Goal: Information Seeking & Learning: Learn about a topic

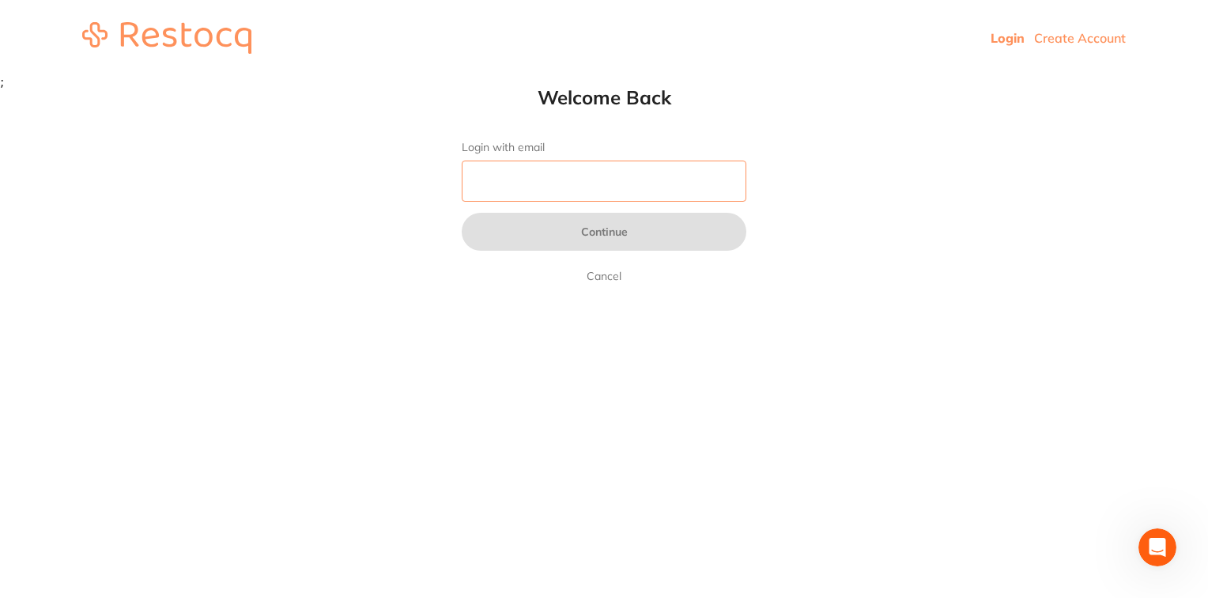
click at [519, 176] on input "Login with email" at bounding box center [604, 181] width 285 height 41
type input "R"
paste input "[EMAIL_ADDRESS][PERSON_NAME][DOMAIN_NAME]"
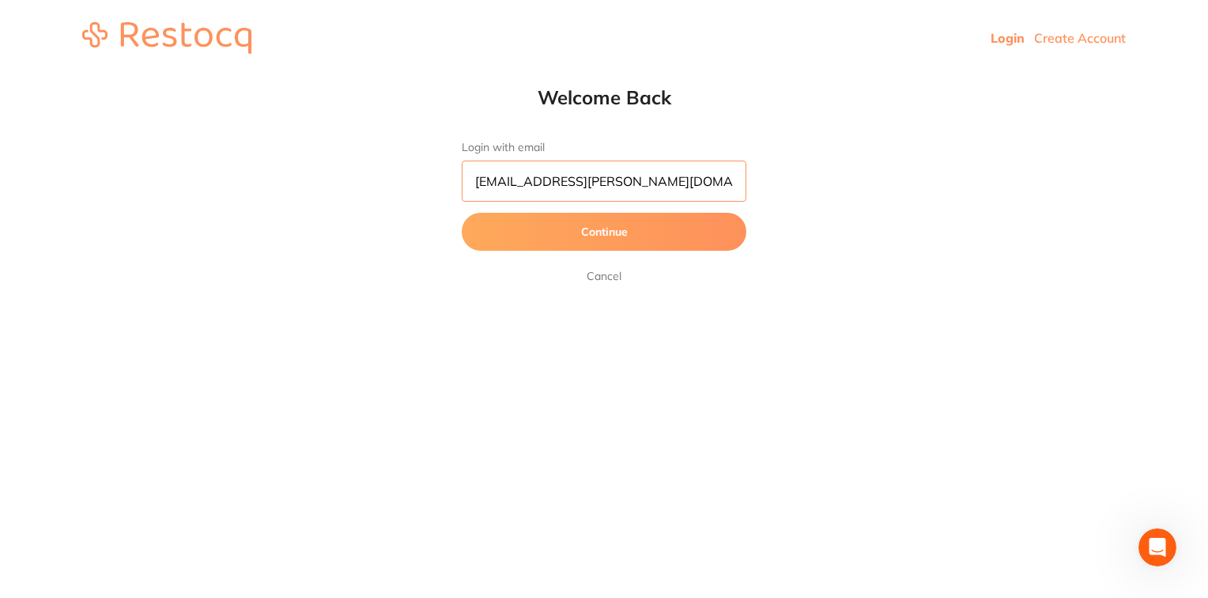
type input "[EMAIL_ADDRESS][PERSON_NAME][DOMAIN_NAME]"
click at [478, 231] on button "Continue" at bounding box center [604, 232] width 285 height 38
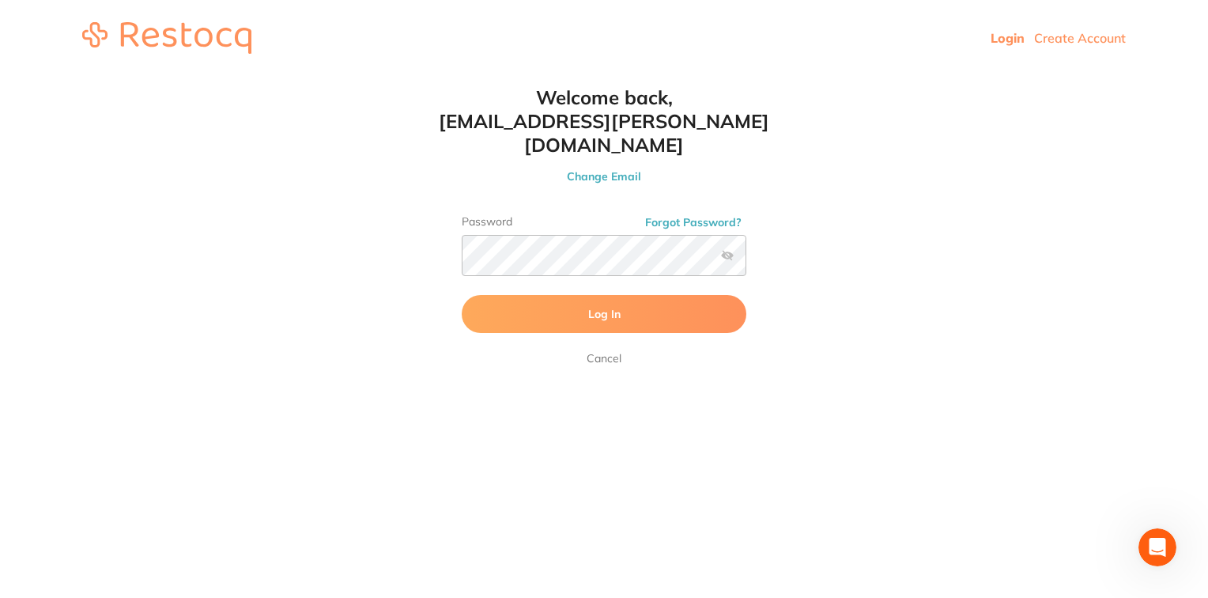
click at [562, 295] on button "Log In" at bounding box center [604, 314] width 285 height 38
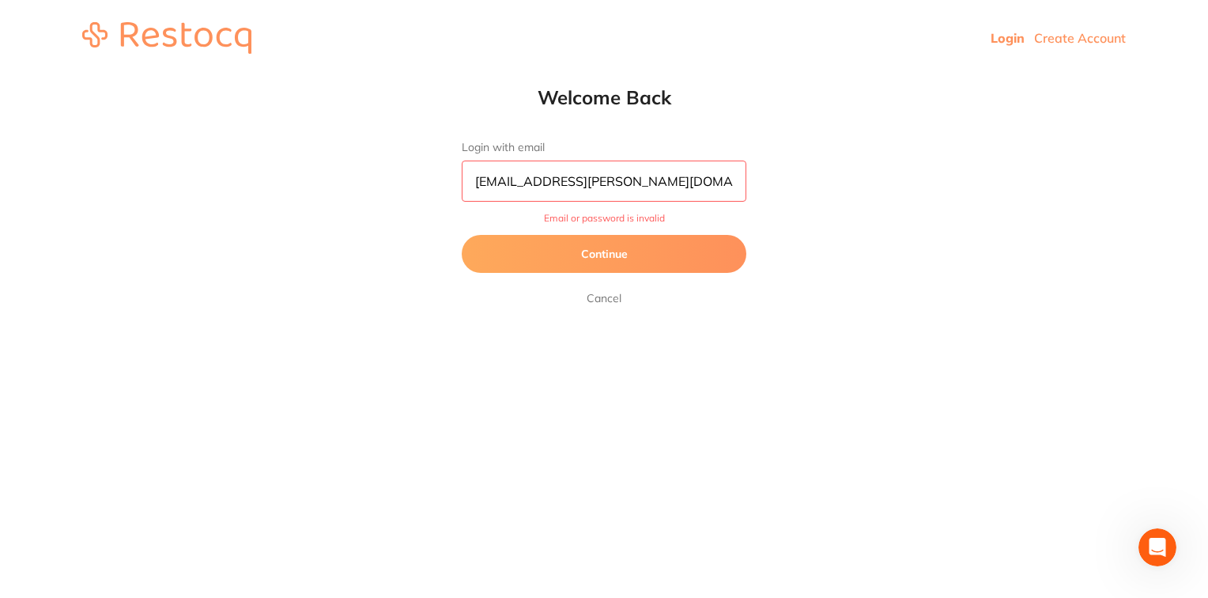
drag, startPoint x: 653, startPoint y: 178, endPoint x: 338, endPoint y: 170, distance: 314.8
click at [338, 76] on html "Login Create Account Welcome Back Login with email [EMAIL_ADDRESS][PERSON_NAME]…" at bounding box center [604, 38] width 1208 height 76
type input "[EMAIL_ADDRESS][PERSON_NAME][DOMAIN_NAME]"
click at [462, 235] on button "Continue" at bounding box center [604, 254] width 285 height 38
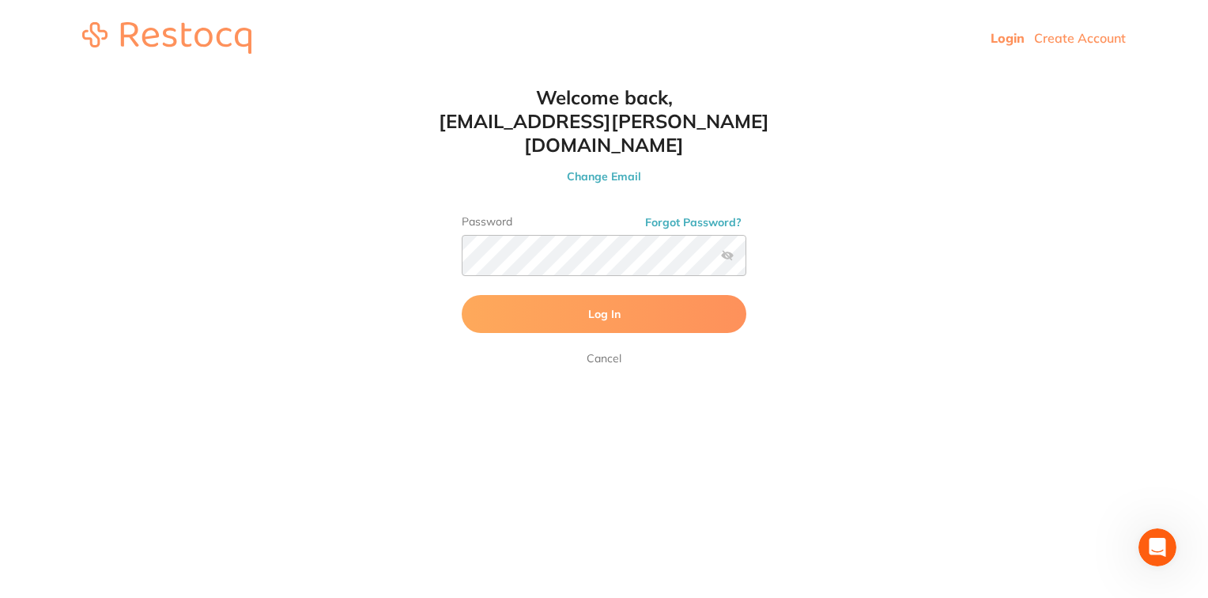
click at [724, 249] on label at bounding box center [727, 255] width 13 height 13
click at [746, 260] on input "checkbox" at bounding box center [746, 260] width 0 height 0
click at [528, 295] on button "Log In" at bounding box center [604, 314] width 285 height 38
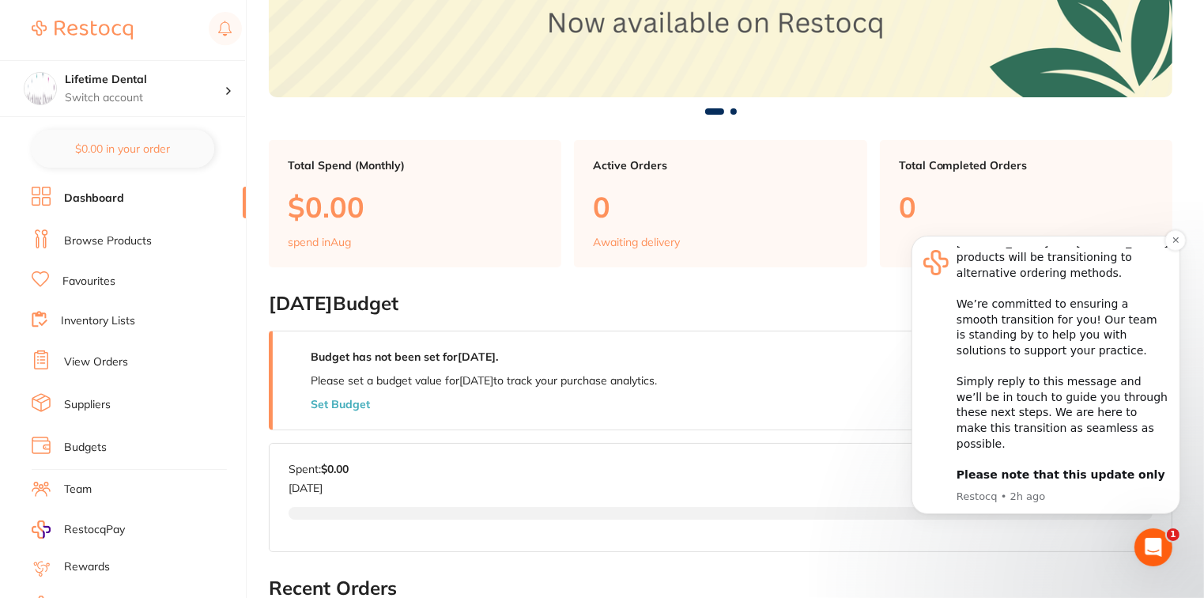
scroll to position [237, 0]
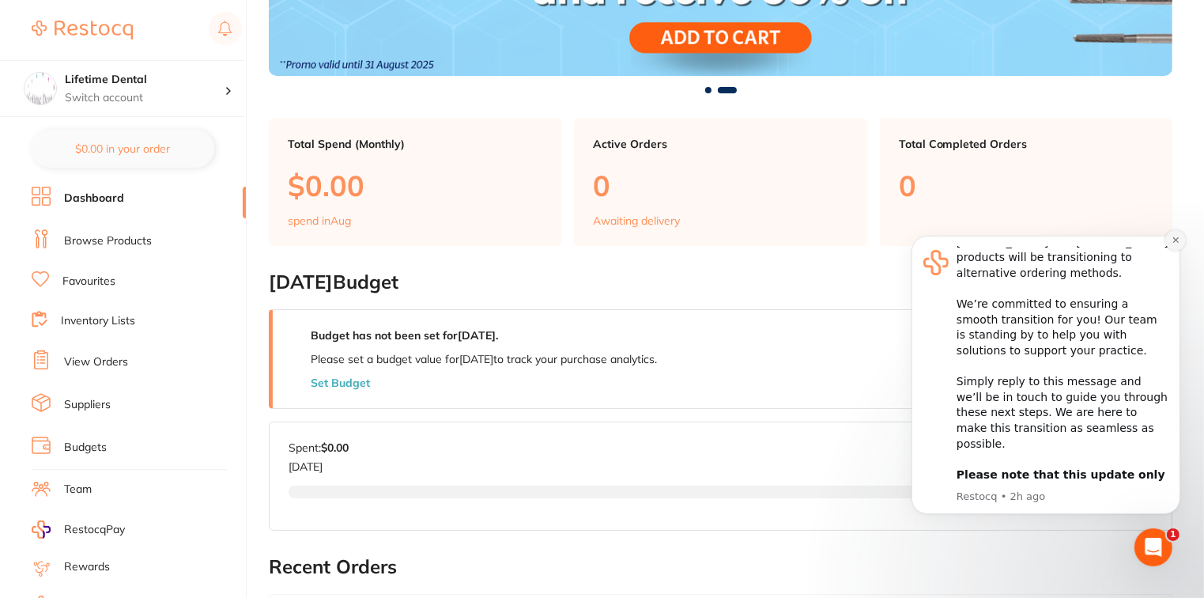
click at [1167, 238] on button "Dismiss notification" at bounding box center [1175, 239] width 21 height 21
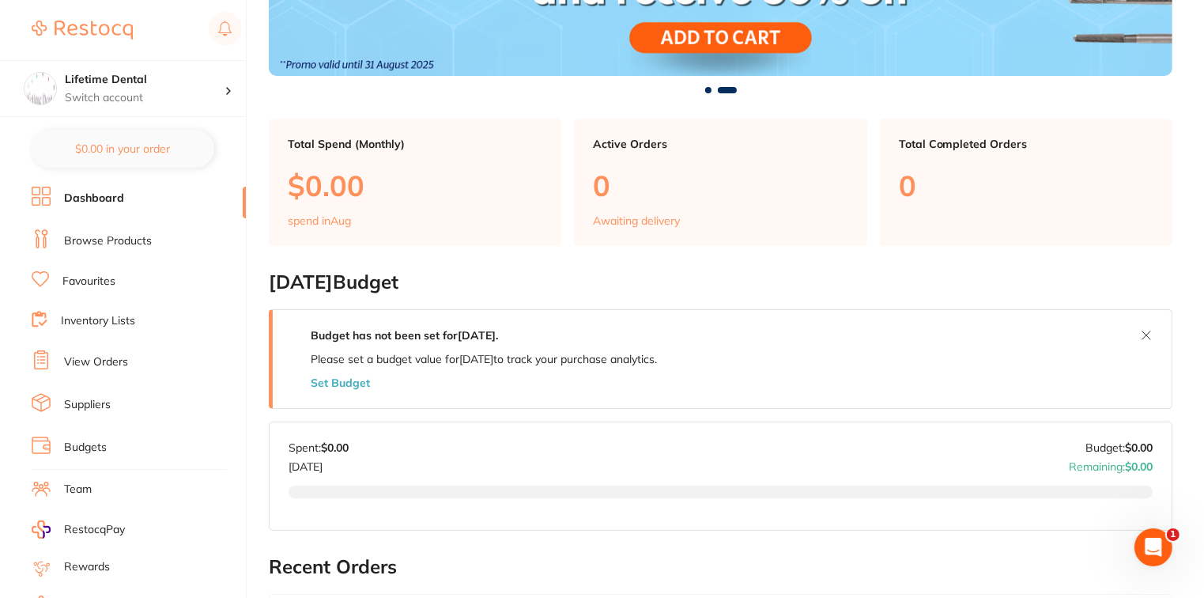
scroll to position [79, 0]
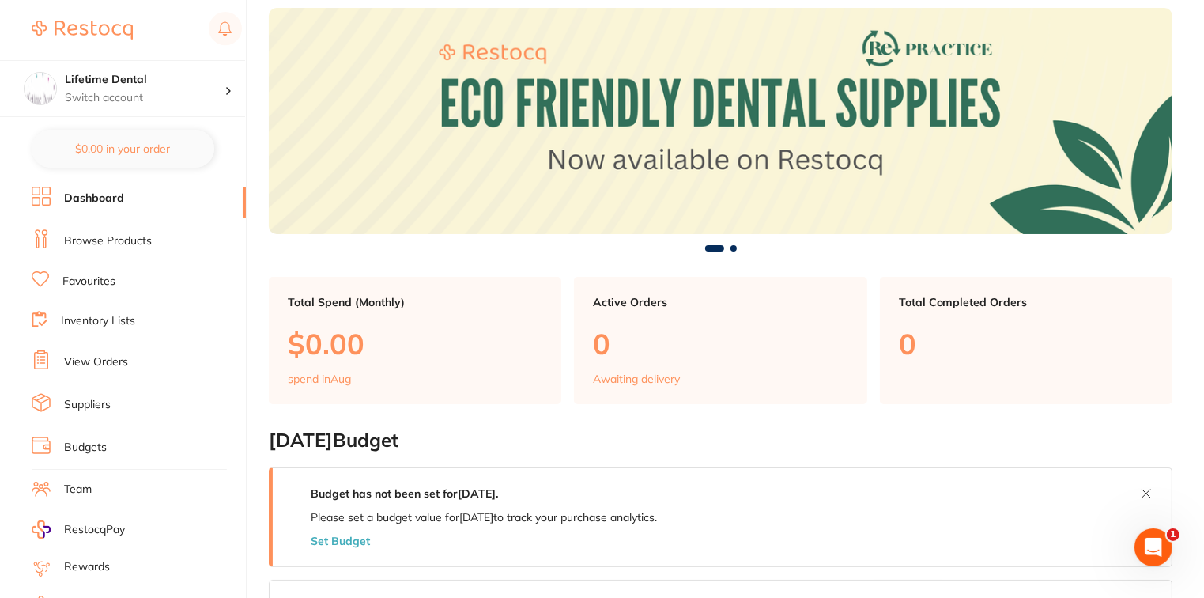
click at [118, 236] on link "Browse Products" at bounding box center [108, 241] width 88 height 16
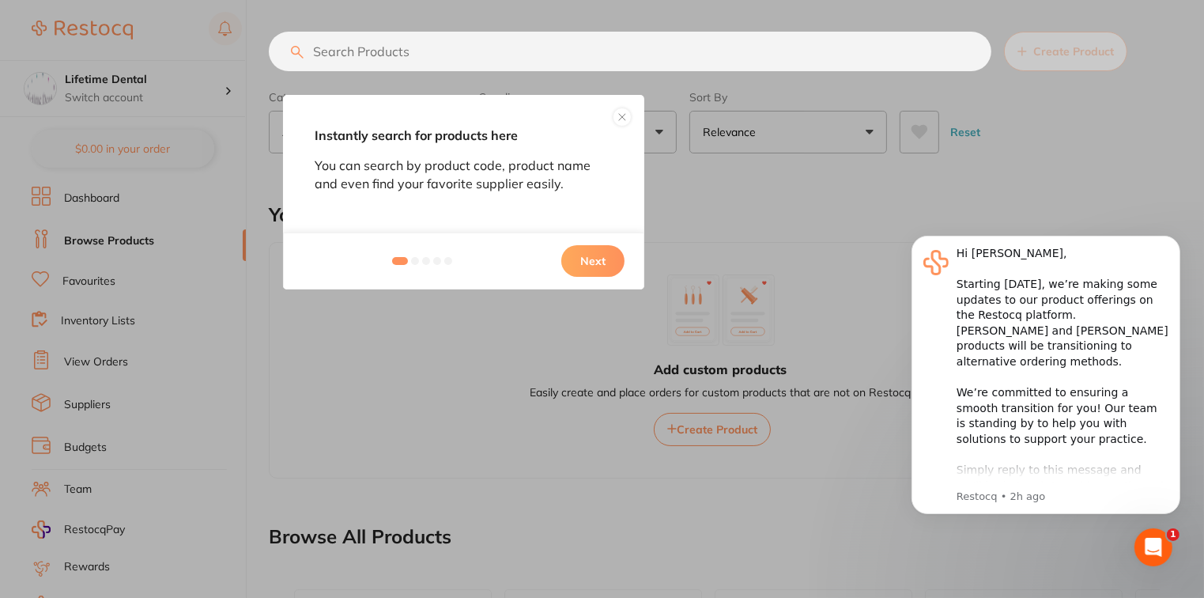
click at [417, 262] on div at bounding box center [415, 261] width 8 height 8
click at [610, 267] on button "Next" at bounding box center [592, 261] width 63 height 32
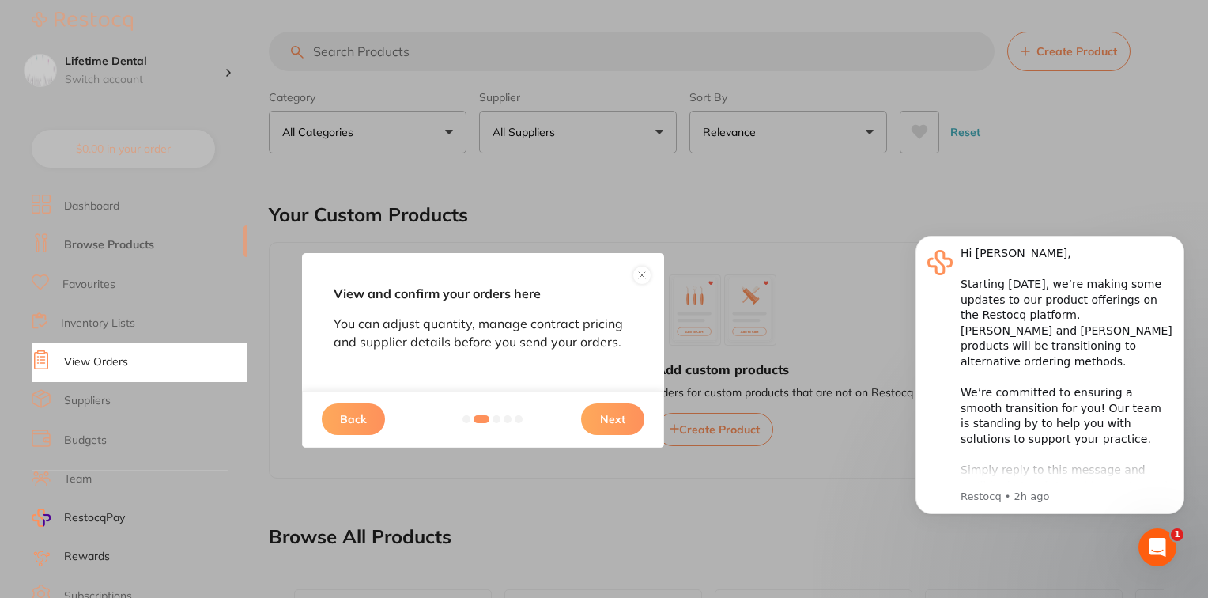
click at [604, 414] on button "Next" at bounding box center [612, 419] width 63 height 32
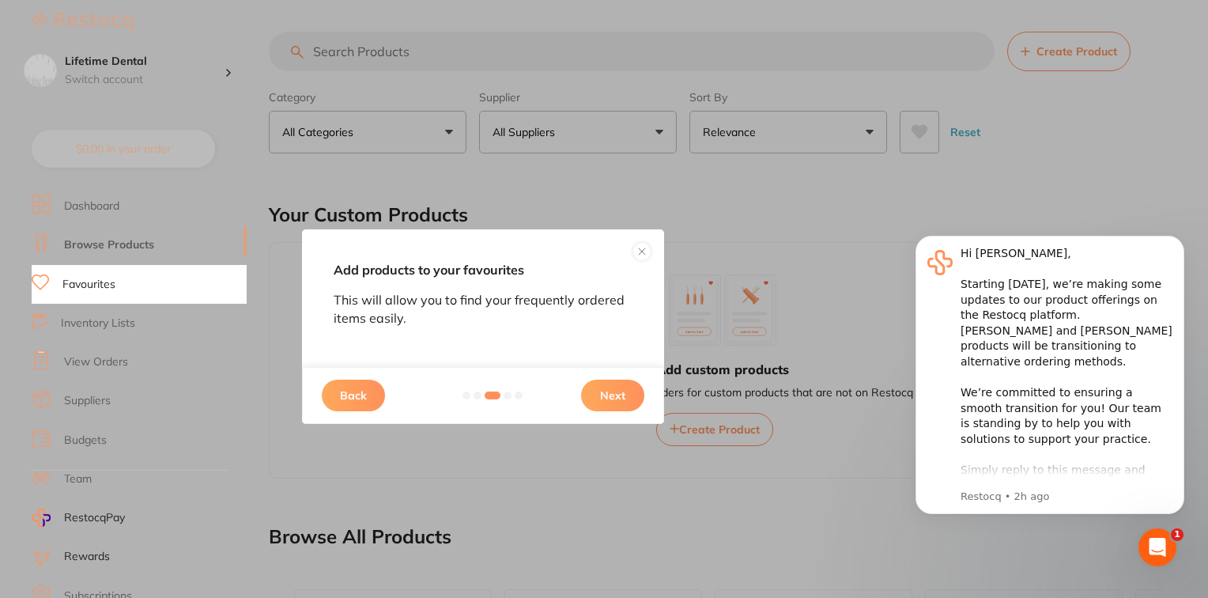
click at [612, 394] on button "Next" at bounding box center [612, 396] width 63 height 32
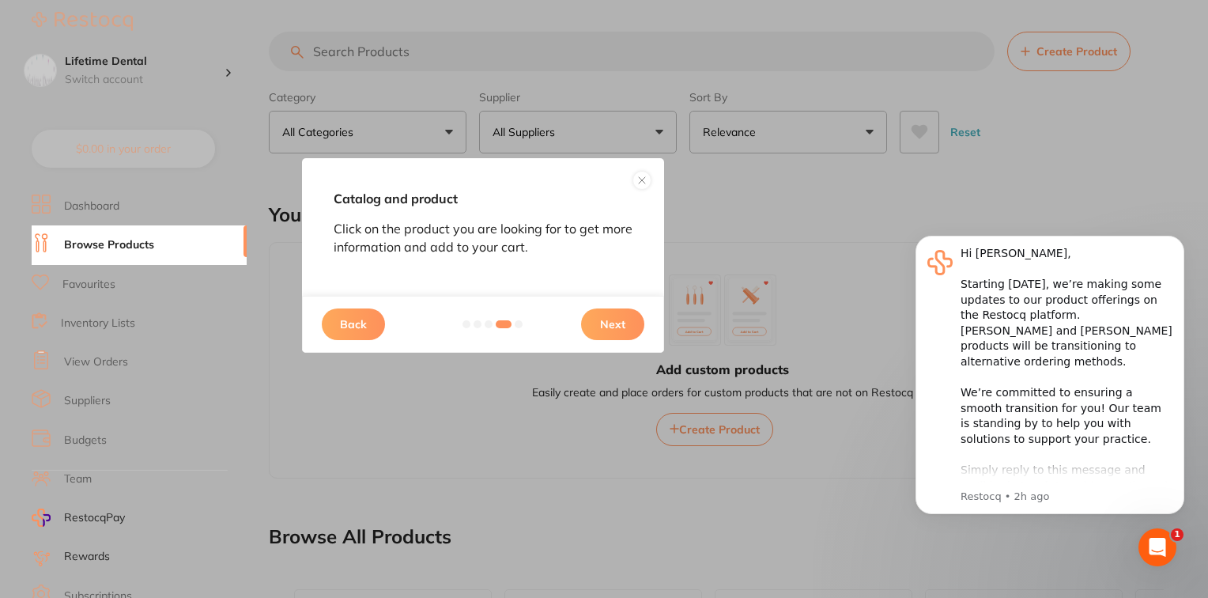
click at [604, 329] on button "Next" at bounding box center [612, 324] width 63 height 32
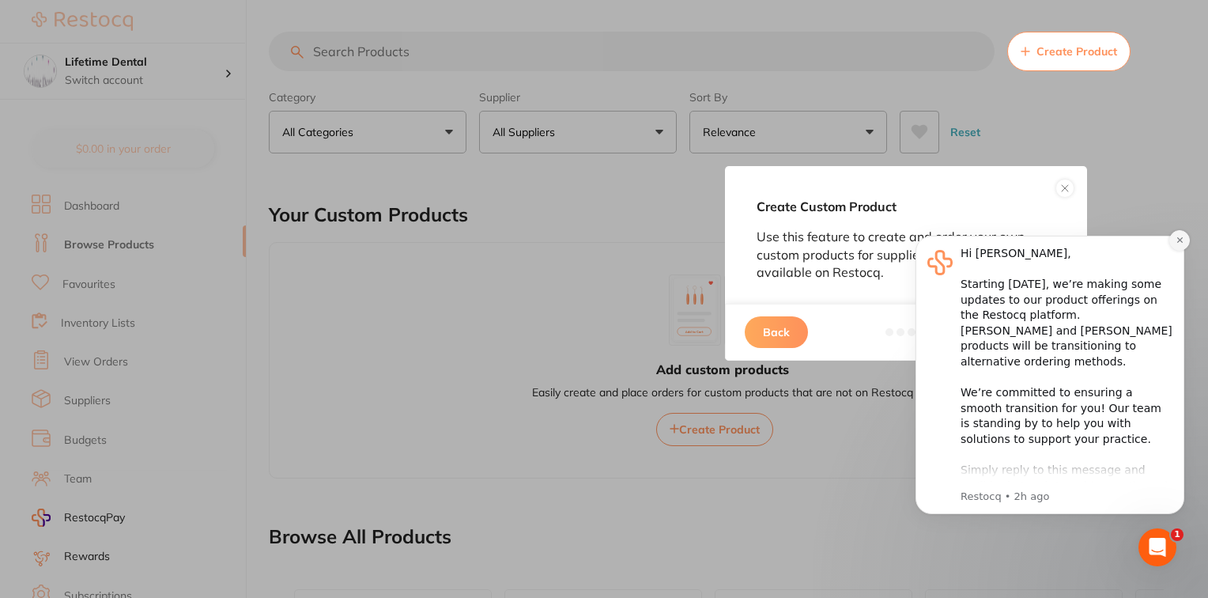
click at [1176, 242] on icon "Dismiss notification" at bounding box center [1180, 240] width 9 height 9
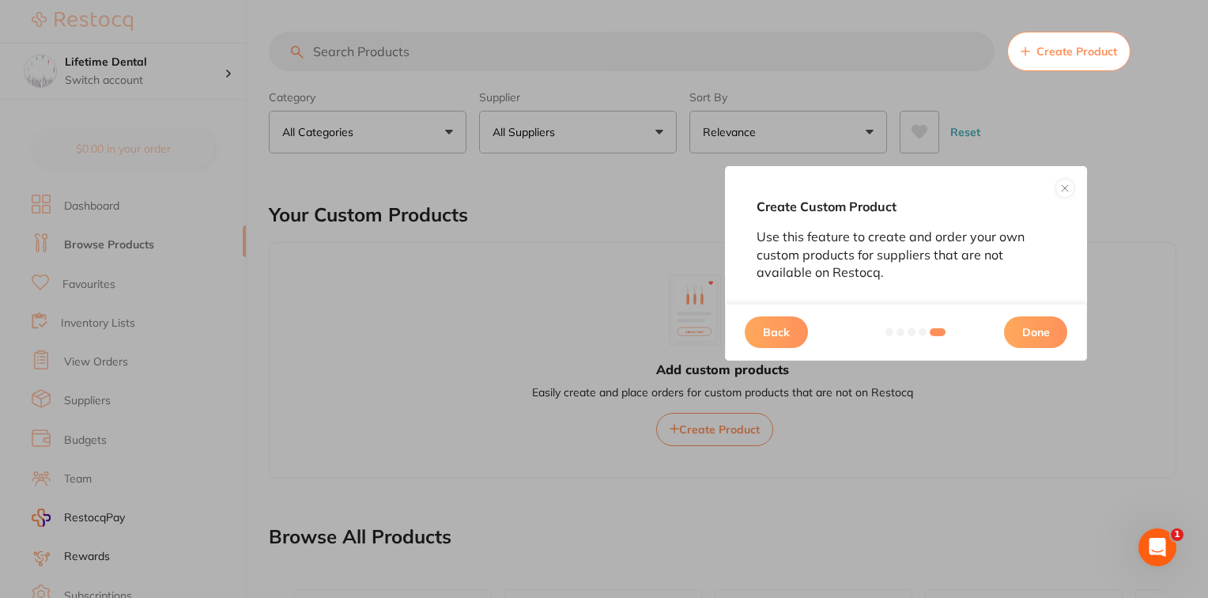
click at [775, 334] on button "Back" at bounding box center [776, 332] width 63 height 32
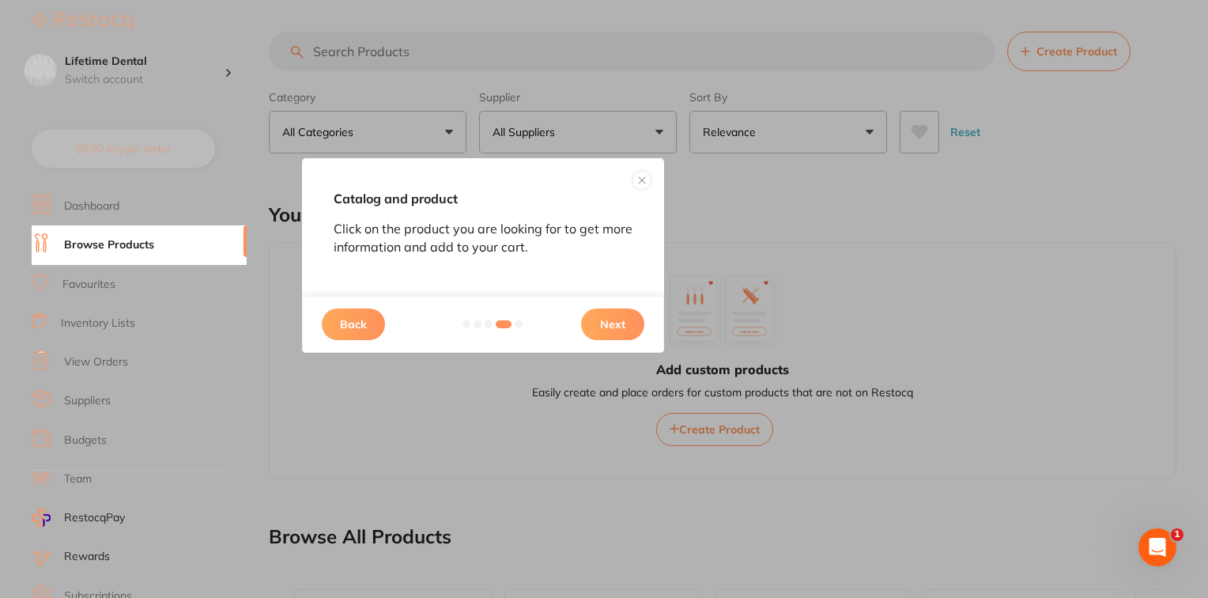
click at [353, 323] on button "Back" at bounding box center [353, 324] width 63 height 32
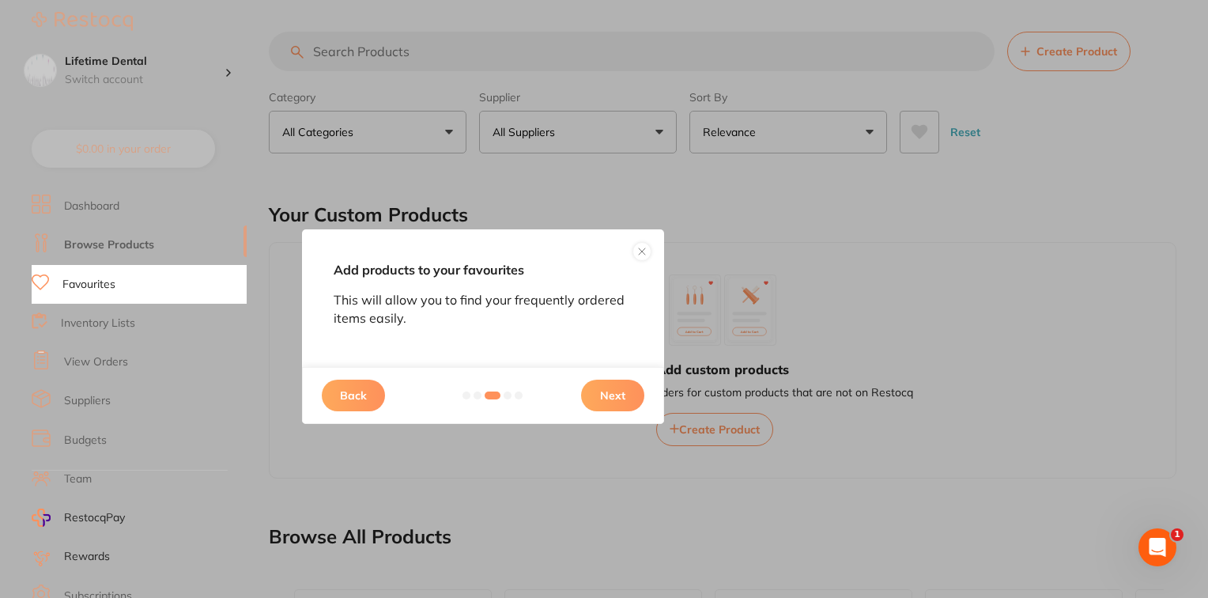
click at [365, 398] on button "Back" at bounding box center [353, 396] width 63 height 32
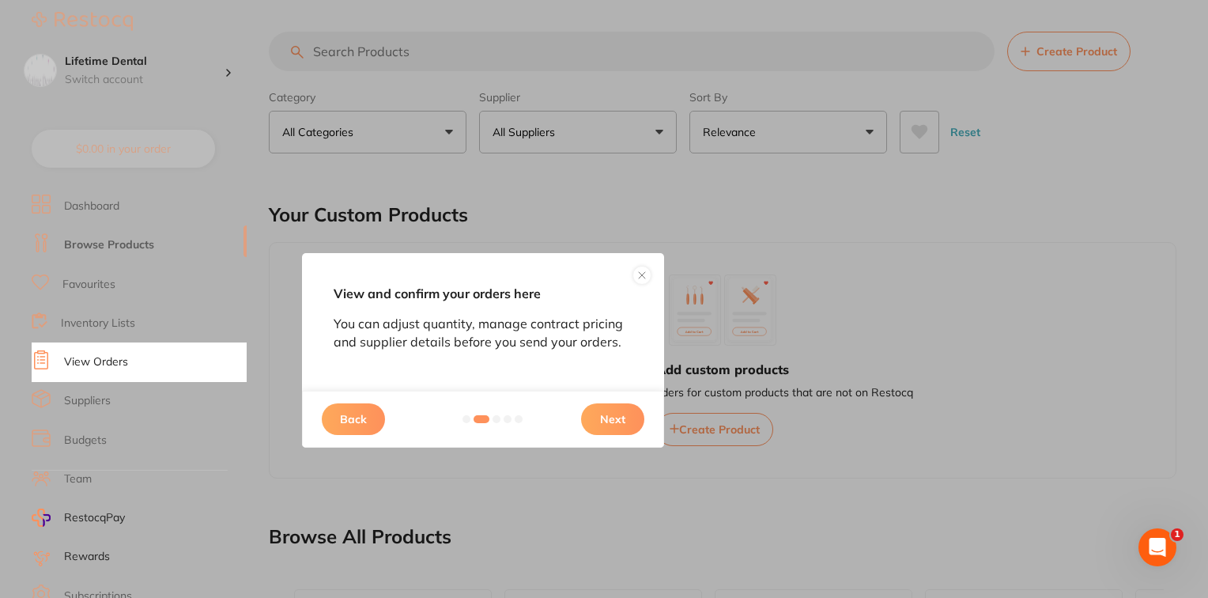
click at [357, 416] on button "Back" at bounding box center [353, 419] width 63 height 32
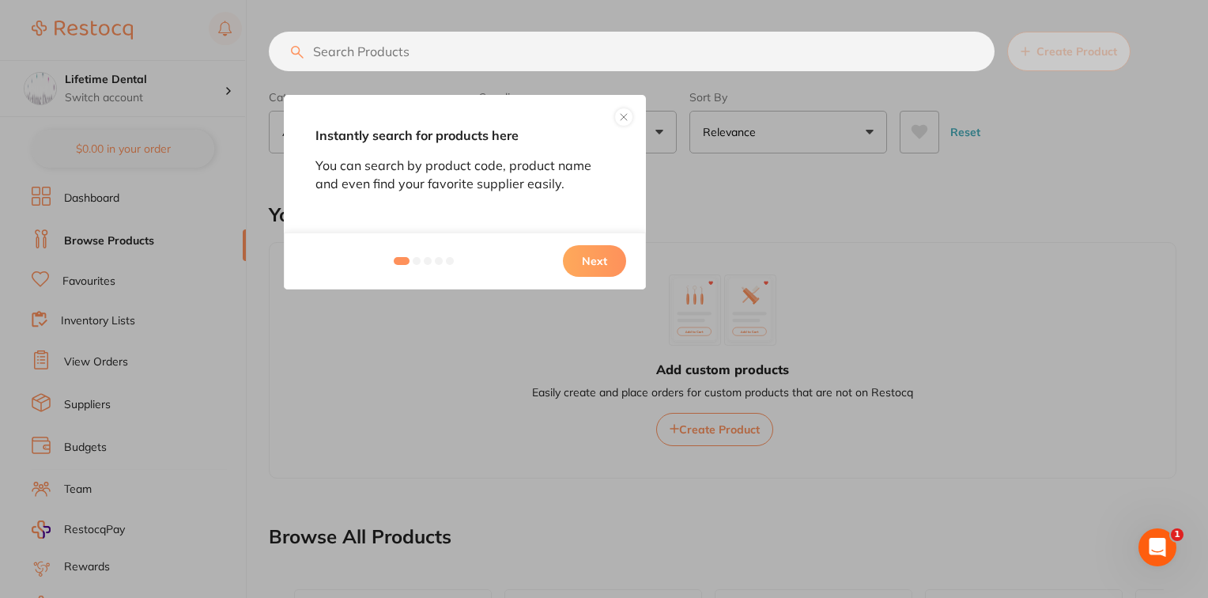
click at [628, 119] on button at bounding box center [623, 117] width 19 height 19
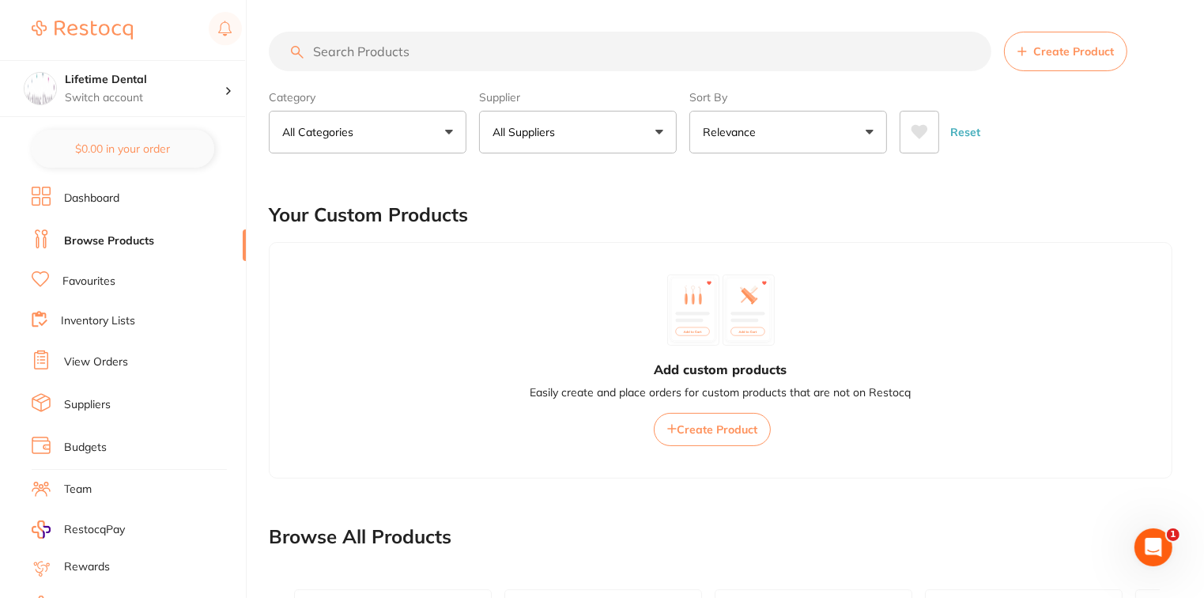
click at [432, 138] on button "All Categories" at bounding box center [368, 132] width 198 height 43
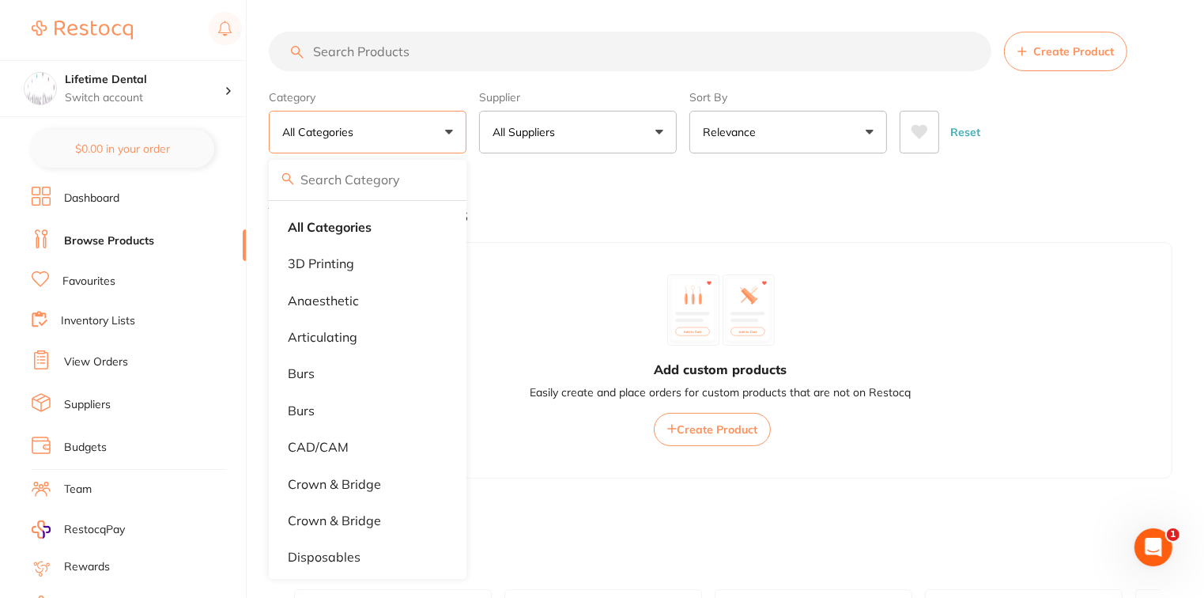
click at [432, 138] on button "All Categories" at bounding box center [368, 132] width 198 height 43
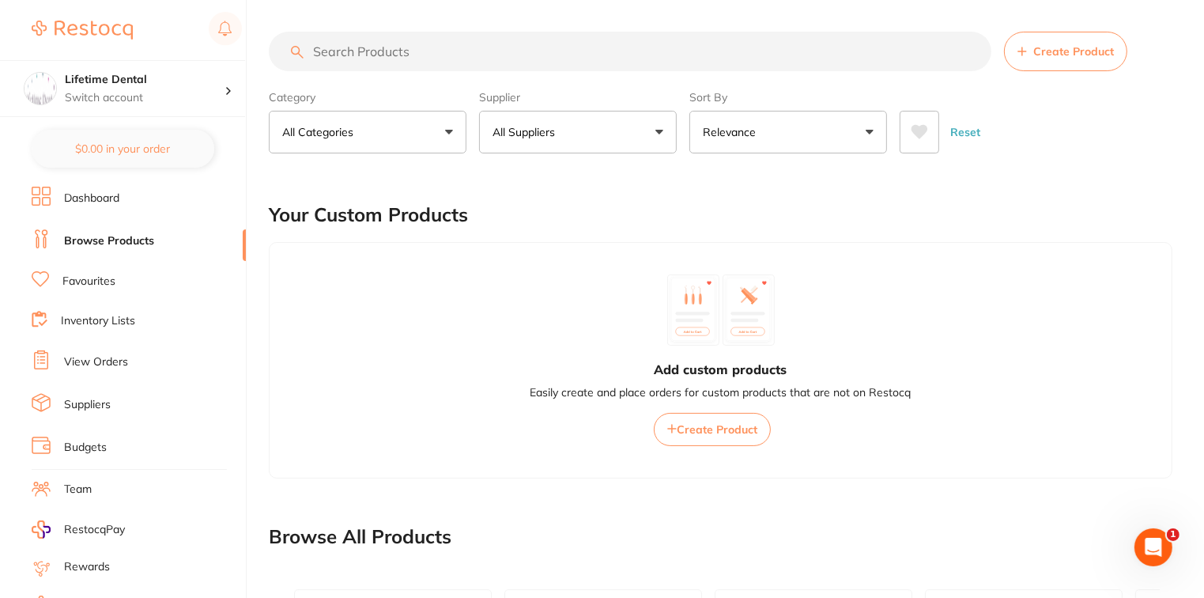
click at [575, 134] on button "All Suppliers" at bounding box center [578, 132] width 198 height 43
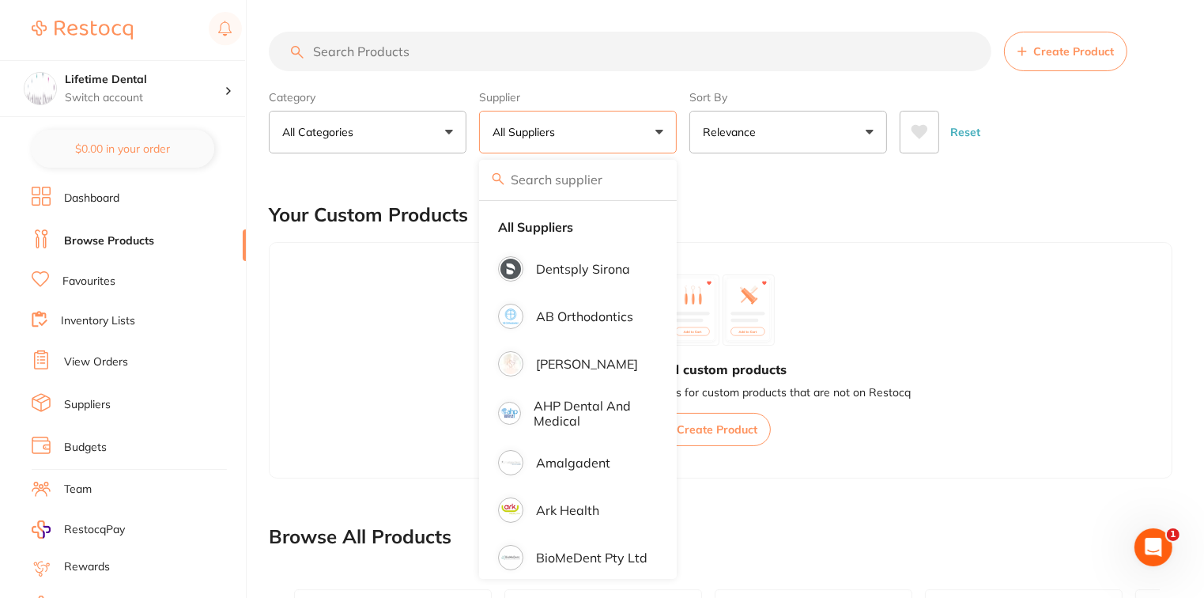
click at [575, 134] on button "All Suppliers" at bounding box center [578, 132] width 198 height 43
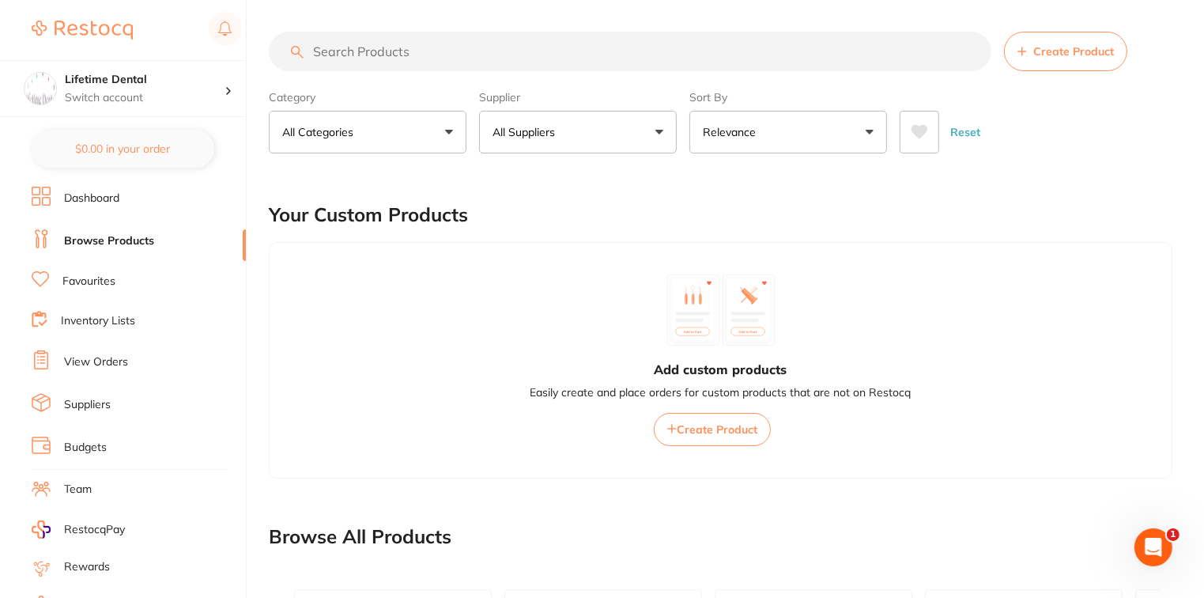
click at [738, 134] on p "Relevance" at bounding box center [732, 132] width 59 height 16
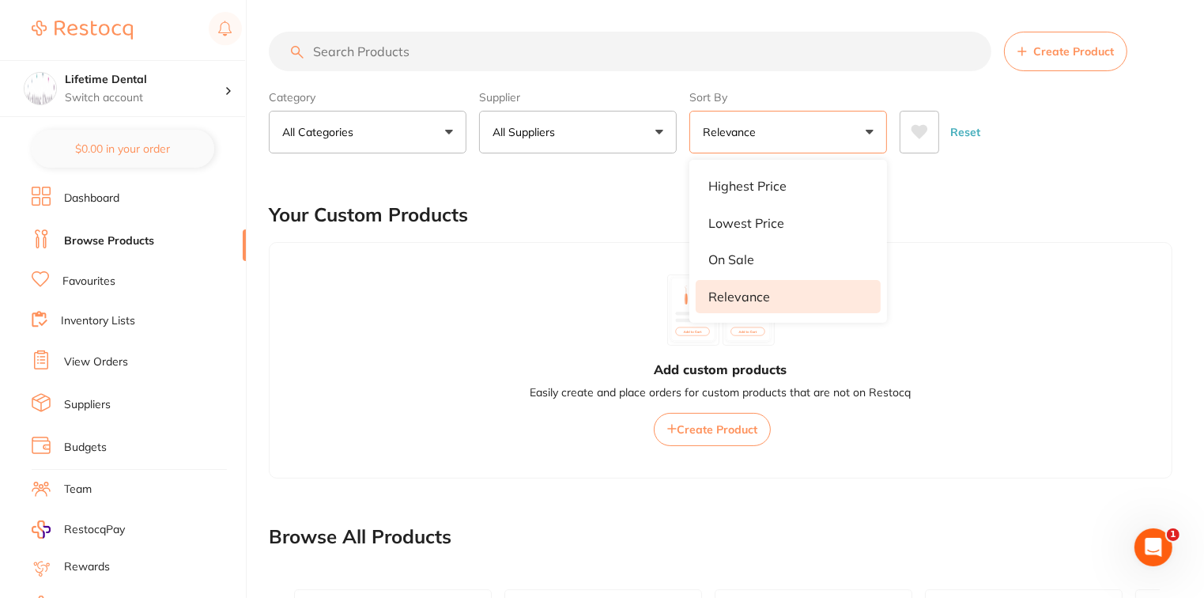
click at [739, 141] on button "Relevance" at bounding box center [789, 132] width 198 height 43
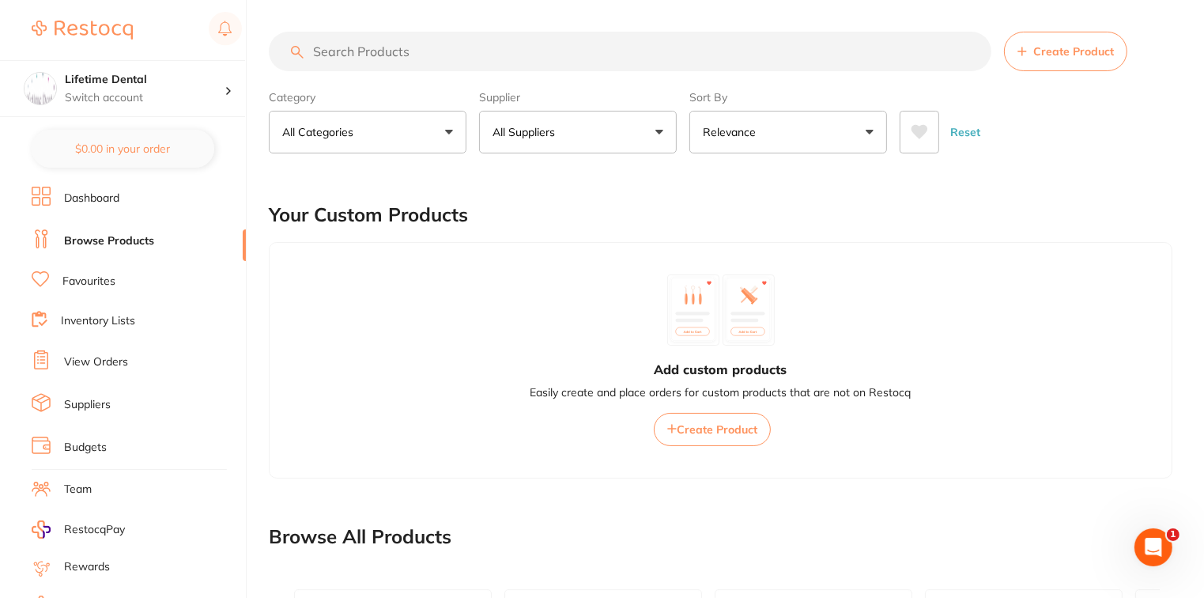
click at [357, 64] on input "search" at bounding box center [630, 52] width 723 height 40
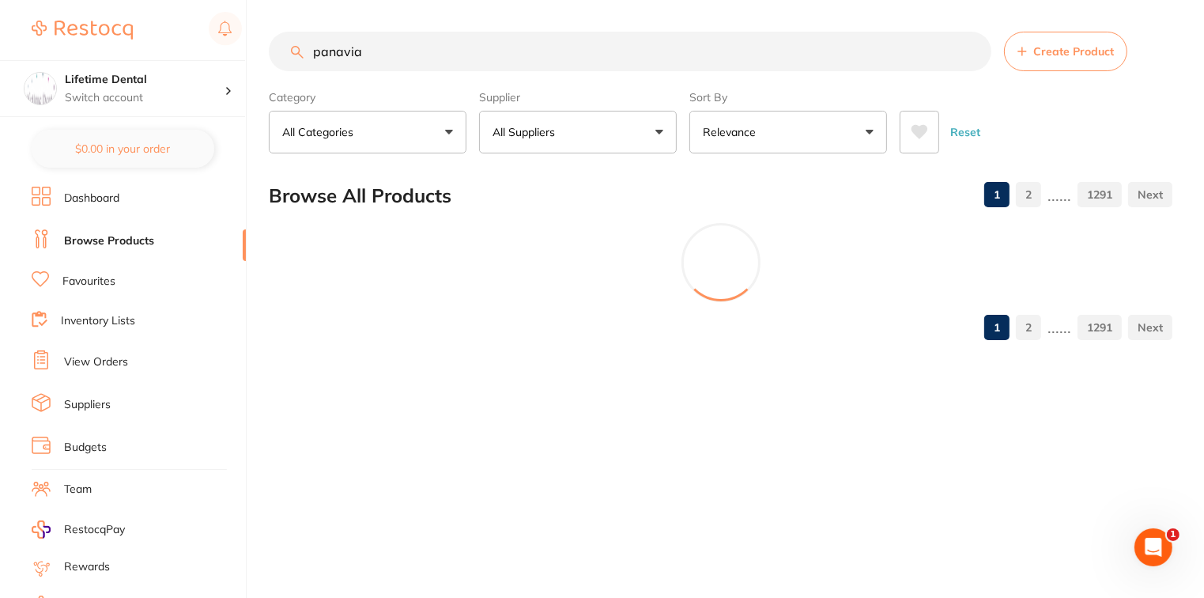
type input "panavia"
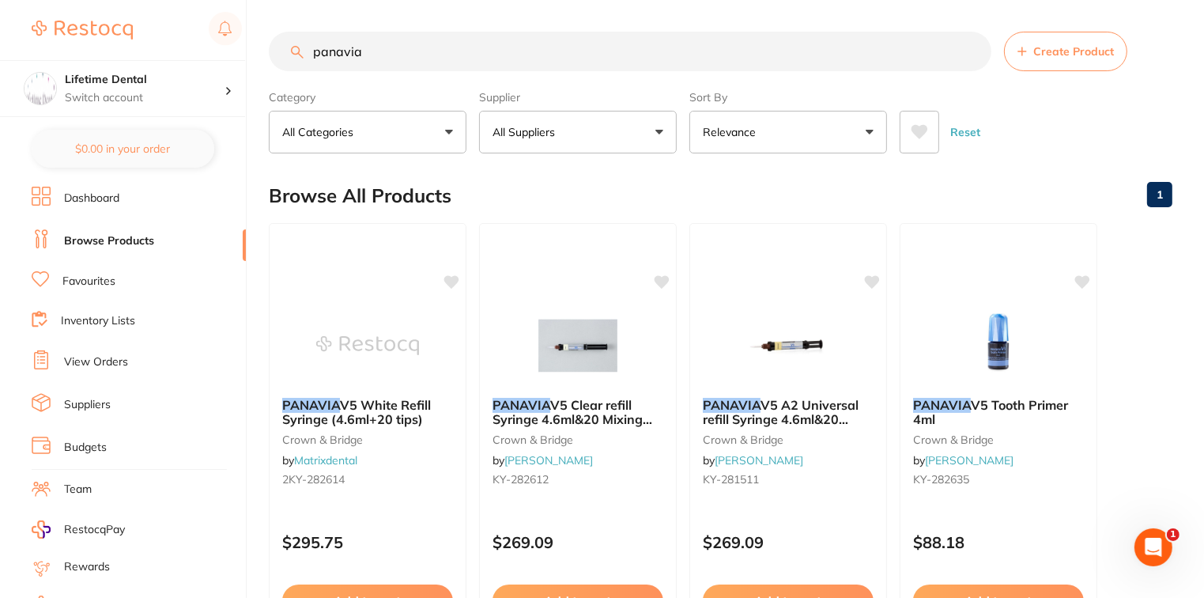
click at [814, 132] on button "Relevance" at bounding box center [789, 132] width 198 height 43
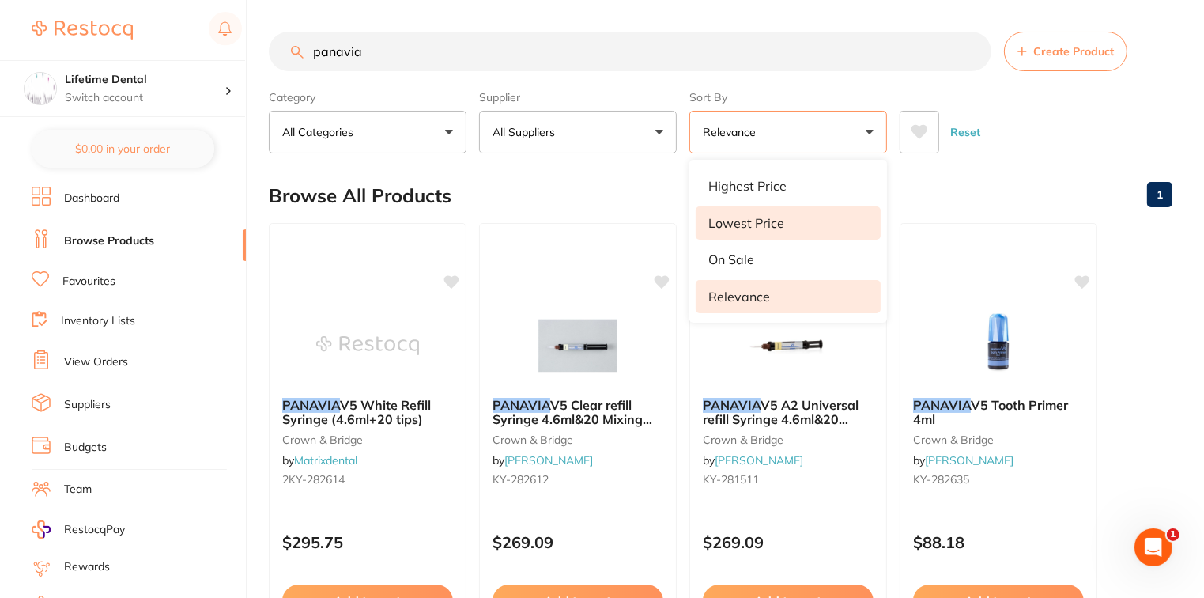
click at [802, 229] on li "Lowest Price" at bounding box center [788, 222] width 185 height 33
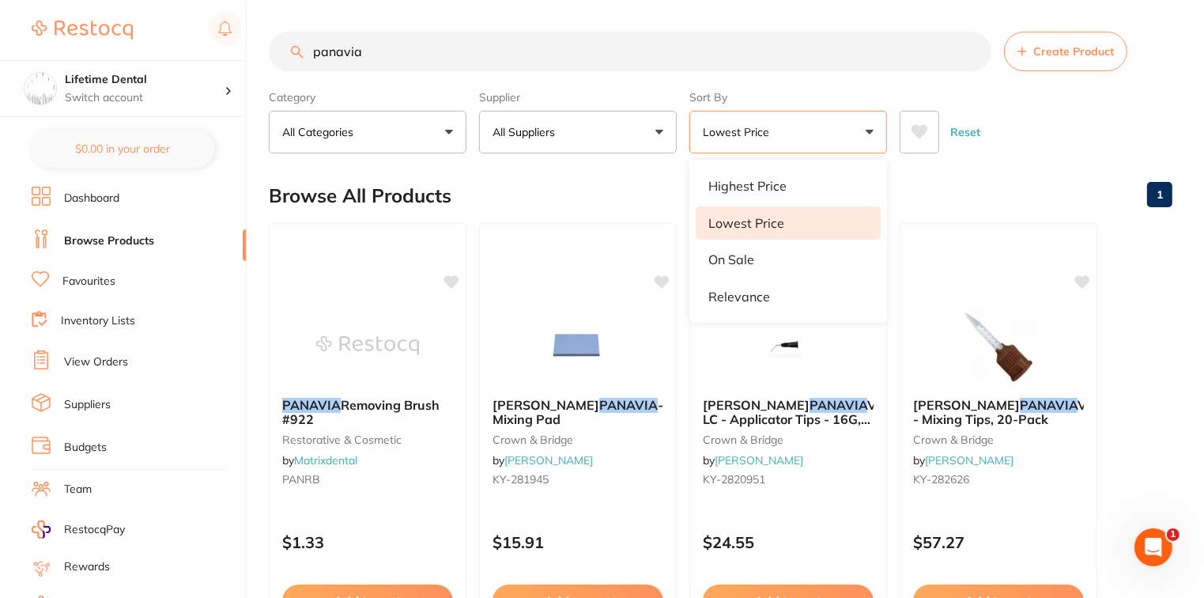
click at [852, 150] on button "Lowest Price" at bounding box center [789, 132] width 198 height 43
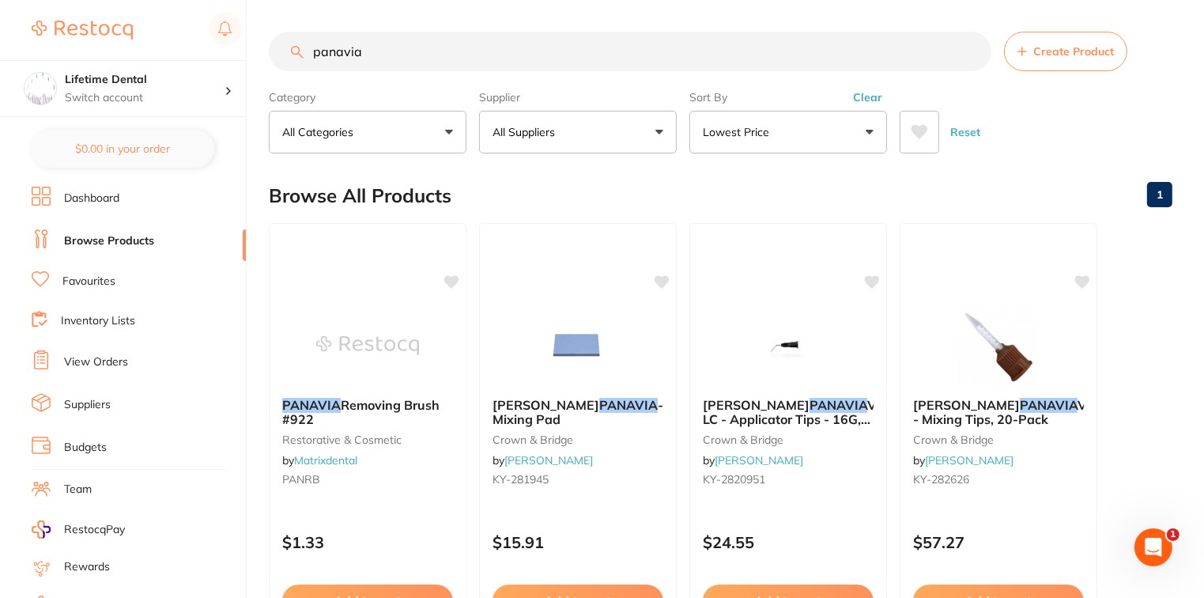
drag, startPoint x: 358, startPoint y: 49, endPoint x: 269, endPoint y: 49, distance: 89.4
click at [269, 49] on input "panavia" at bounding box center [630, 52] width 723 height 40
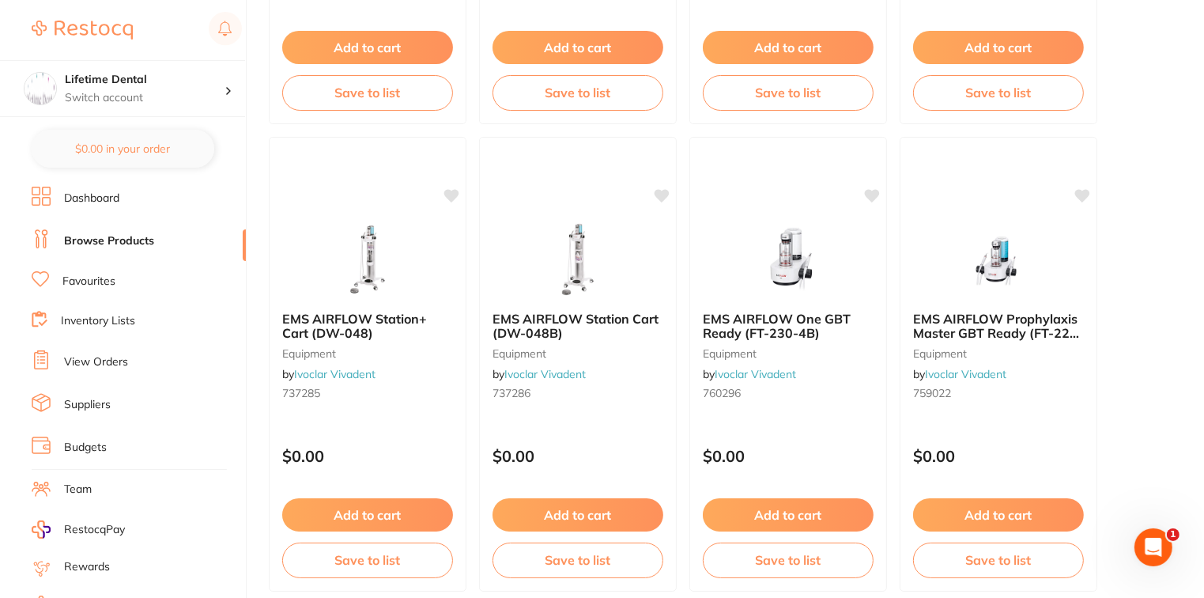
click at [96, 236] on link "Browse Products" at bounding box center [109, 241] width 90 height 16
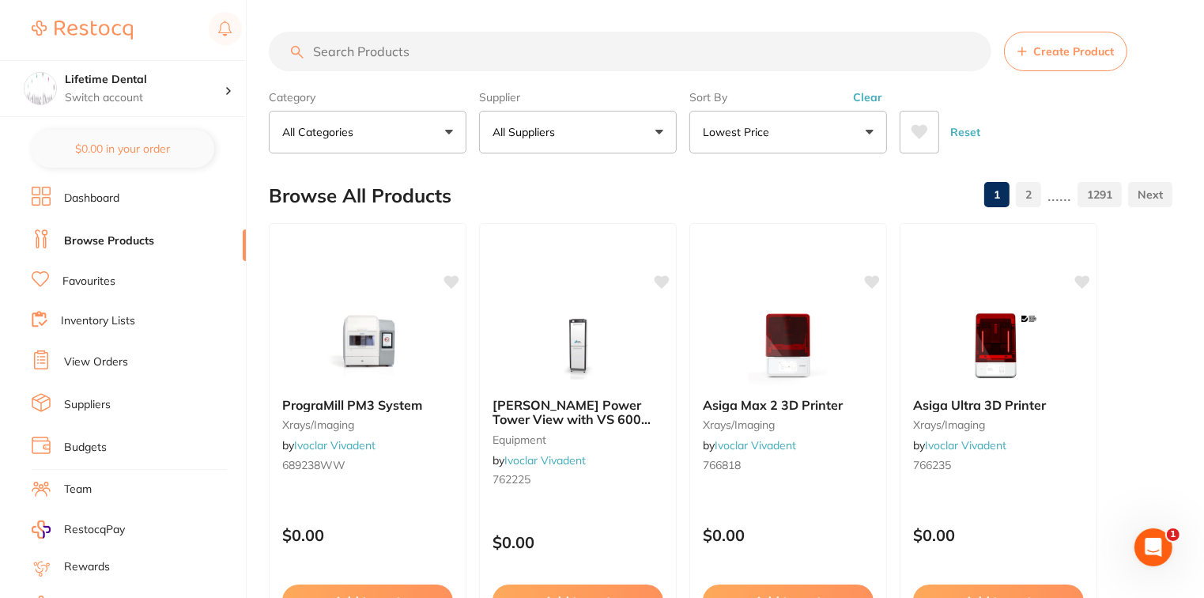
click at [369, 51] on input "search" at bounding box center [630, 52] width 723 height 40
type input "orotol"
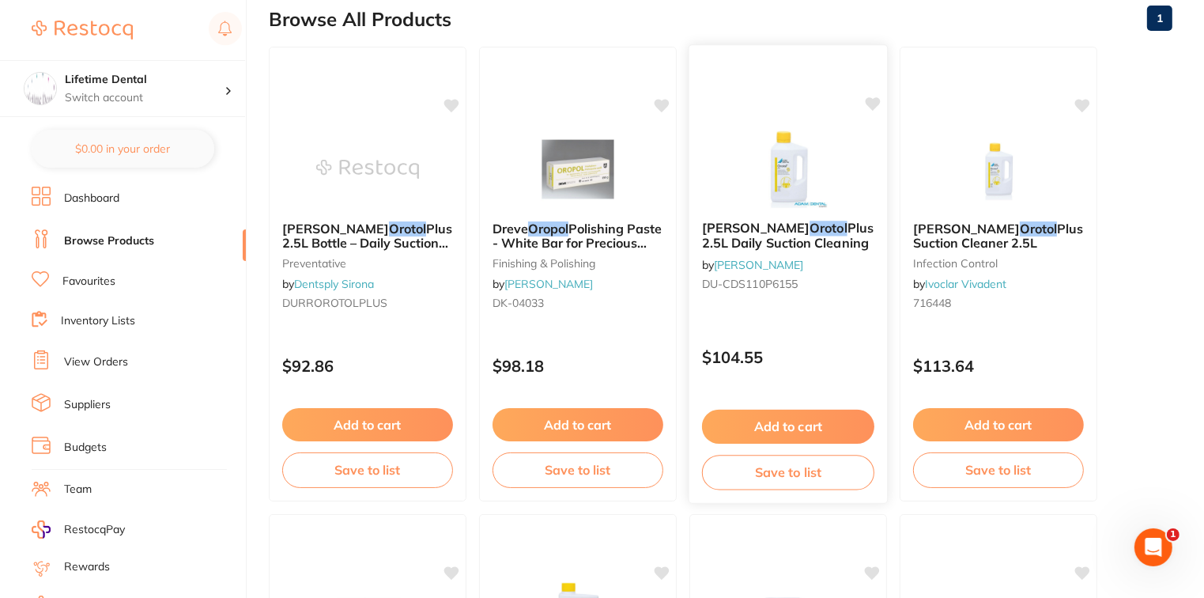
scroll to position [237, 0]
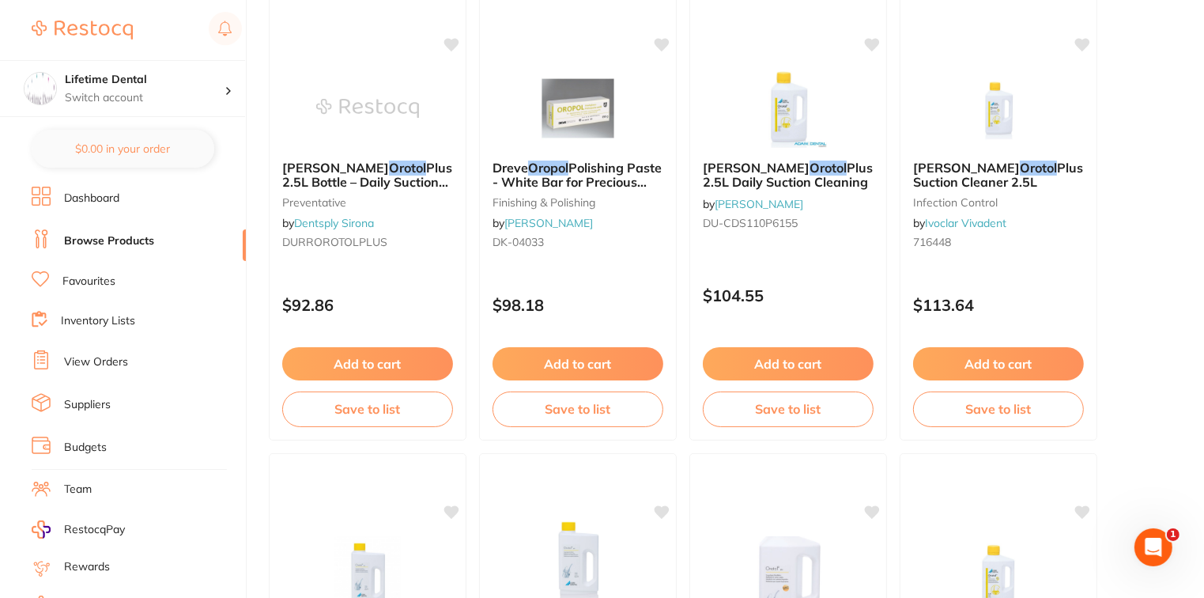
click at [112, 313] on link "Inventory Lists" at bounding box center [98, 321] width 74 height 16
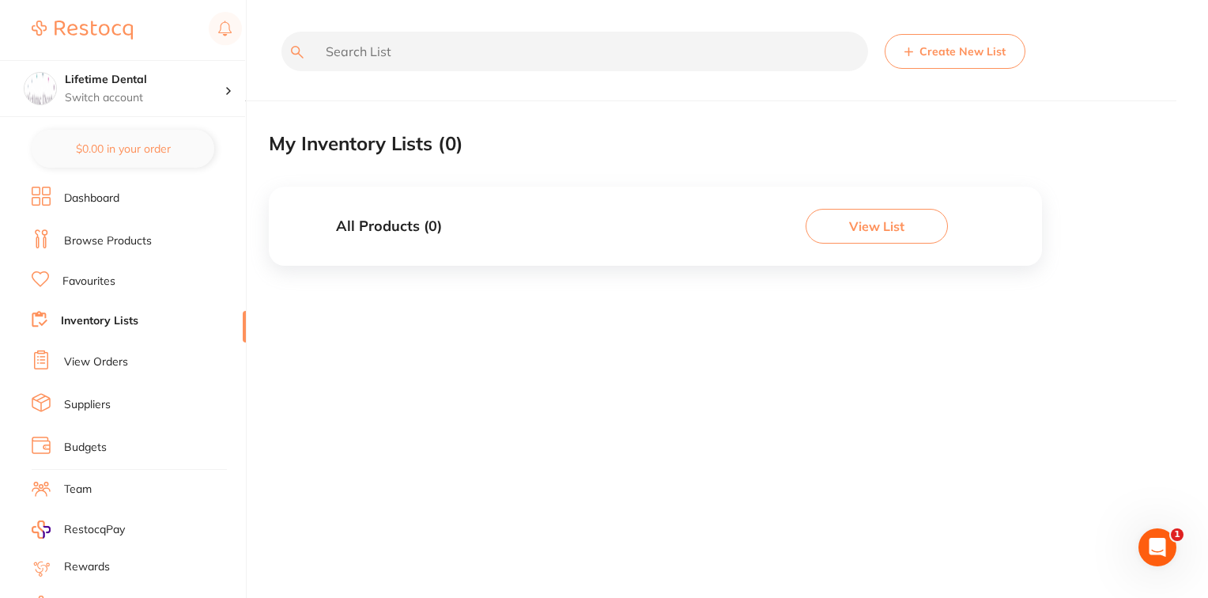
click at [856, 230] on button "View List" at bounding box center [877, 226] width 142 height 35
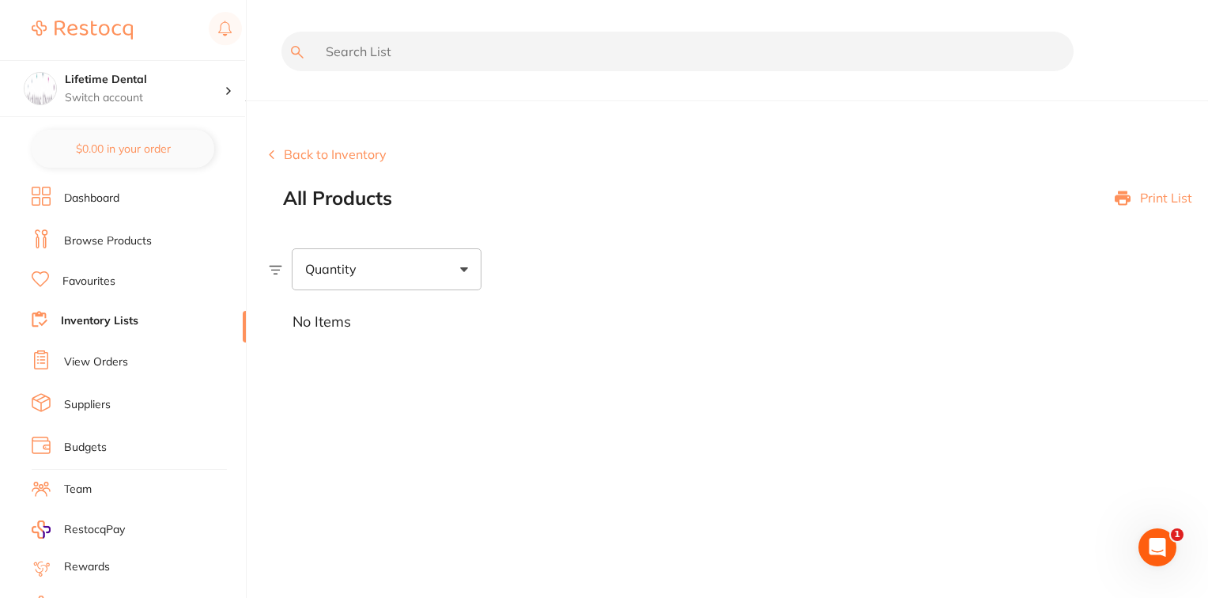
click at [79, 355] on link "View Orders" at bounding box center [96, 362] width 64 height 16
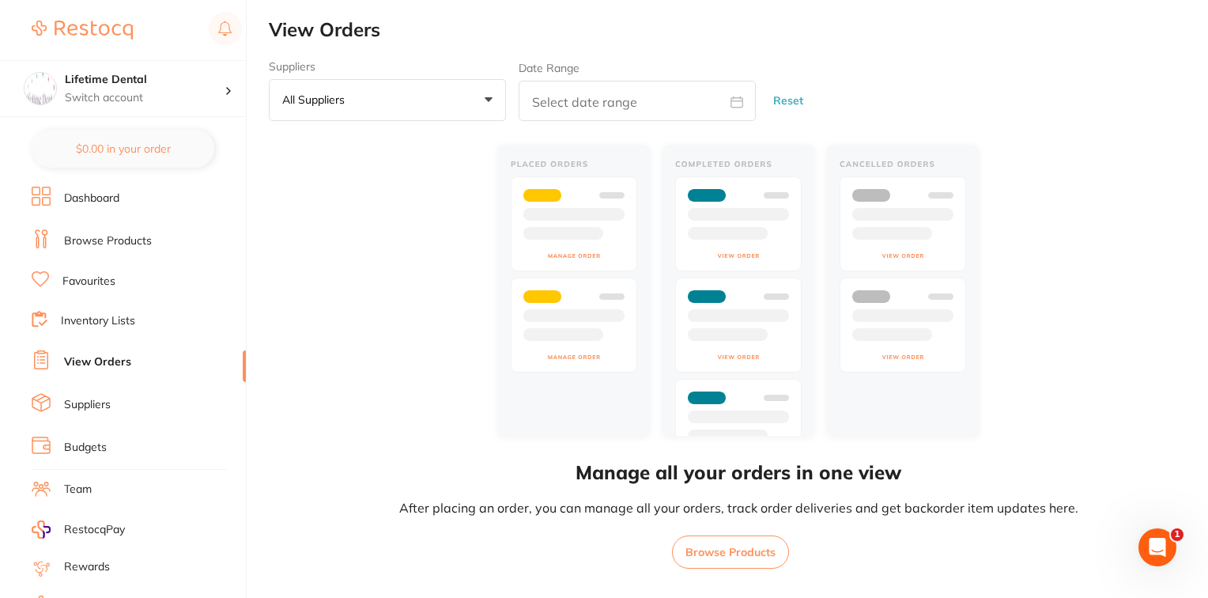
click at [78, 440] on link "Budgets" at bounding box center [85, 448] width 43 height 16
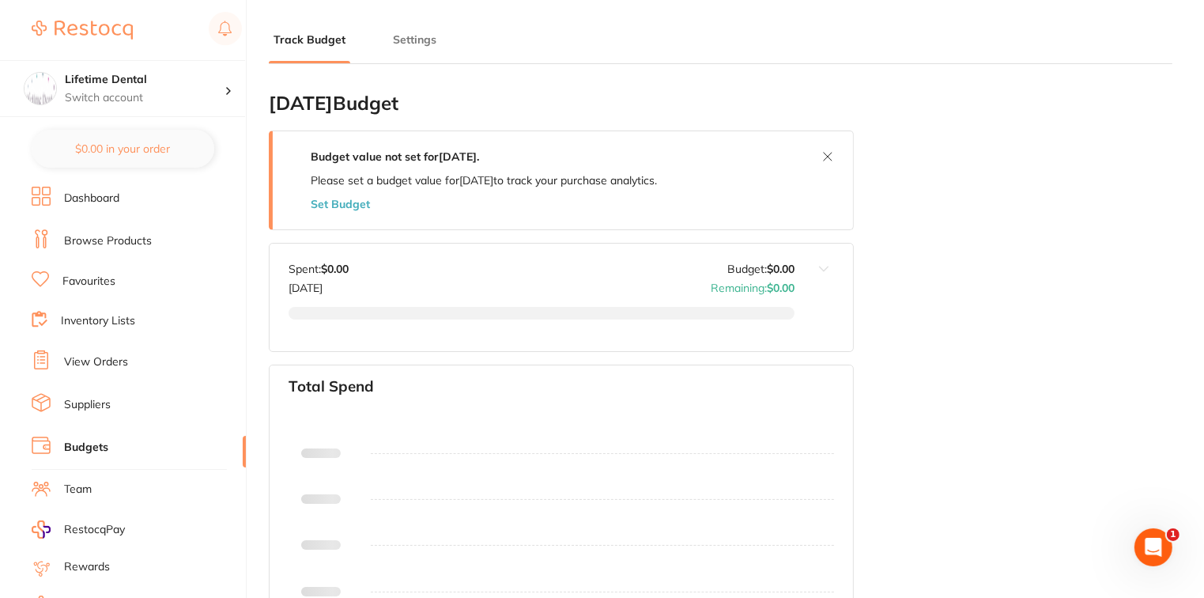
type input "0.0"
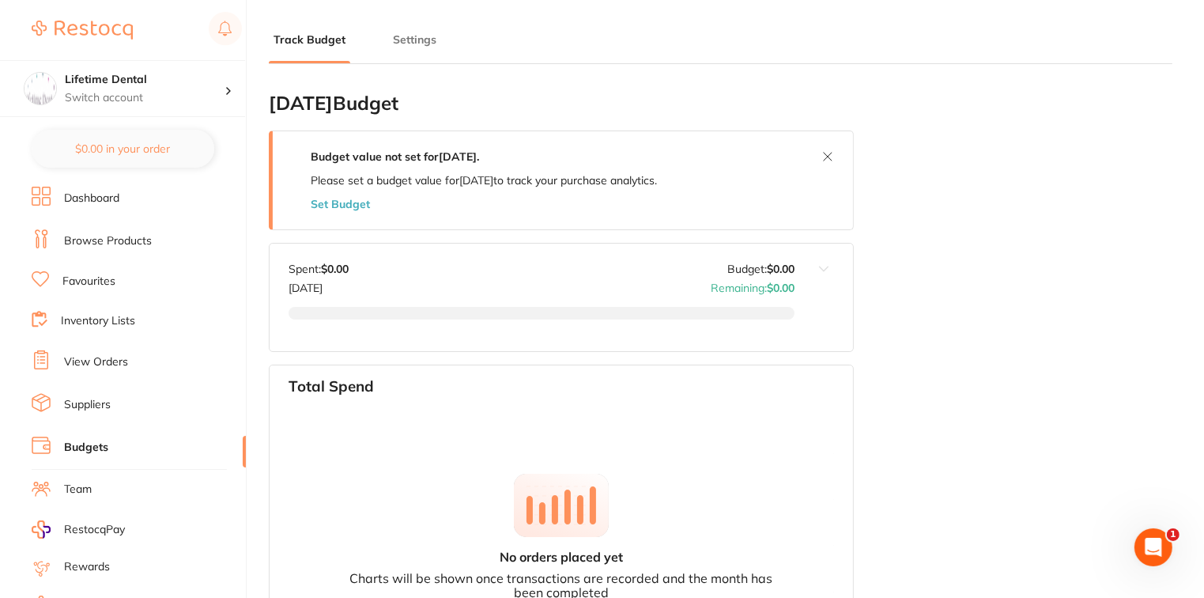
click at [822, 264] on button at bounding box center [824, 298] width 59 height 108
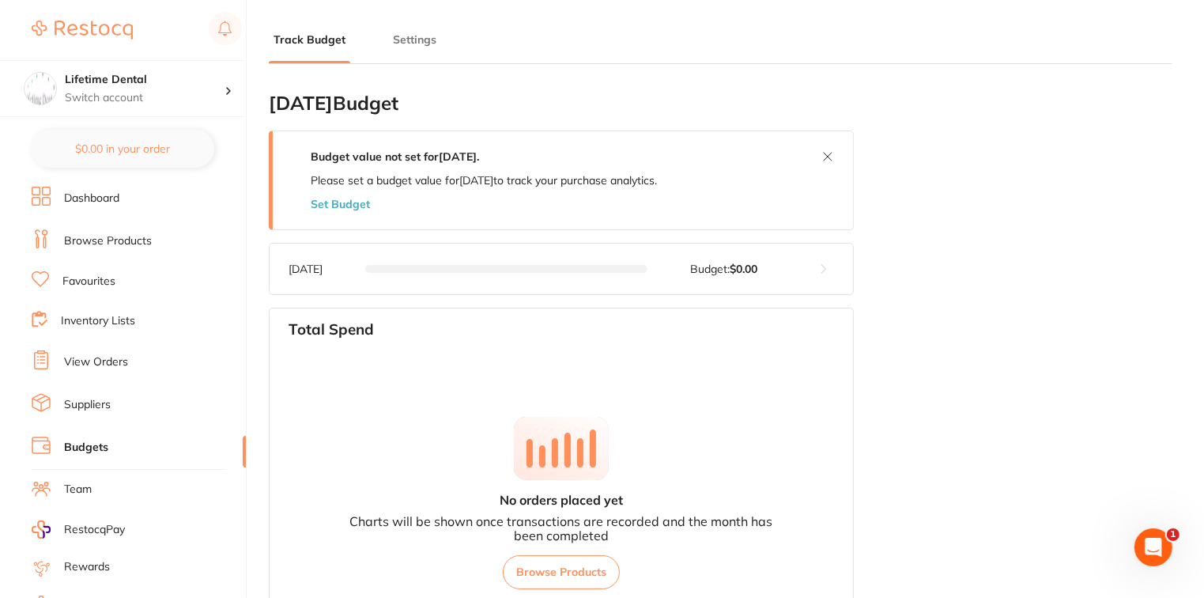
click at [819, 271] on button at bounding box center [824, 269] width 59 height 51
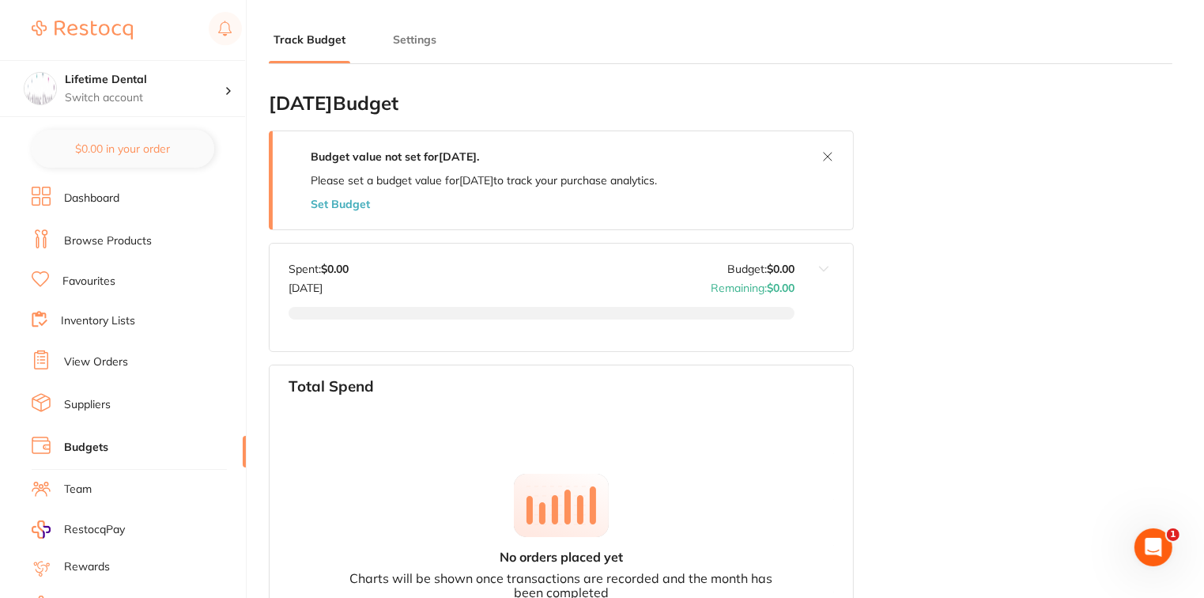
click at [112, 397] on li "Suppliers" at bounding box center [139, 405] width 214 height 24
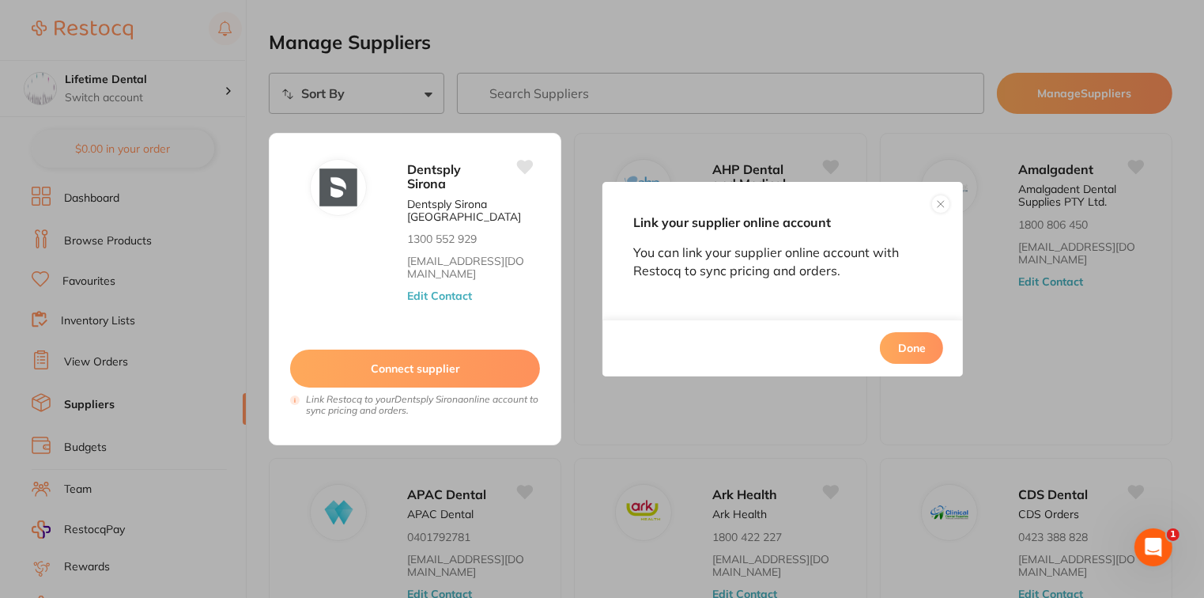
click at [940, 208] on button at bounding box center [941, 204] width 19 height 19
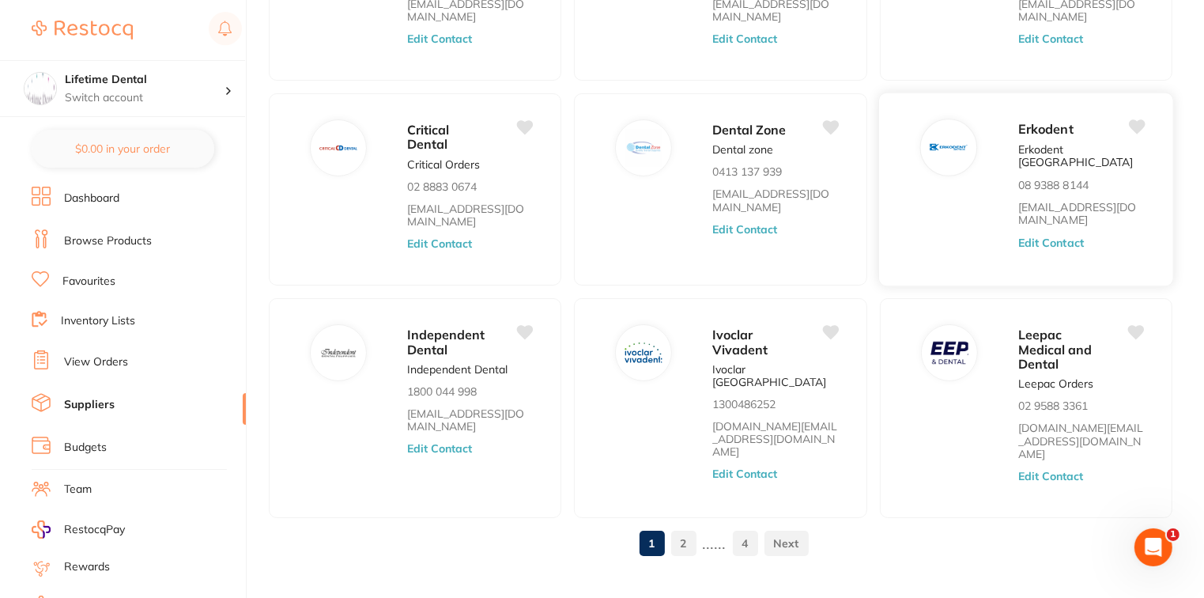
scroll to position [556, 0]
click at [692, 527] on link "2" at bounding box center [683, 543] width 25 height 32
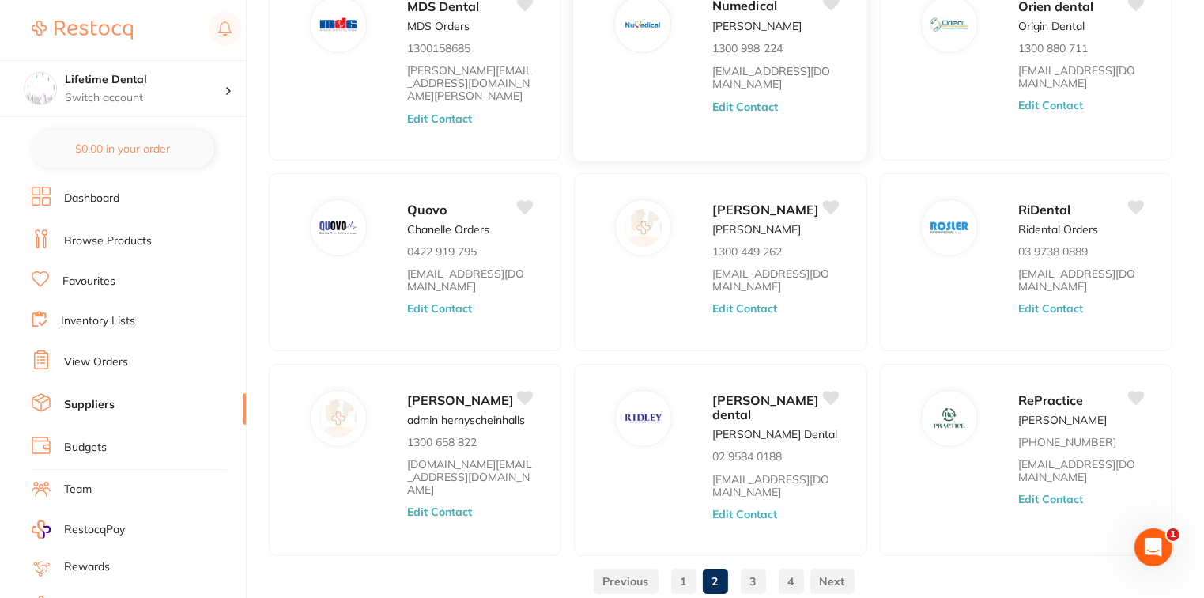
scroll to position [421, 0]
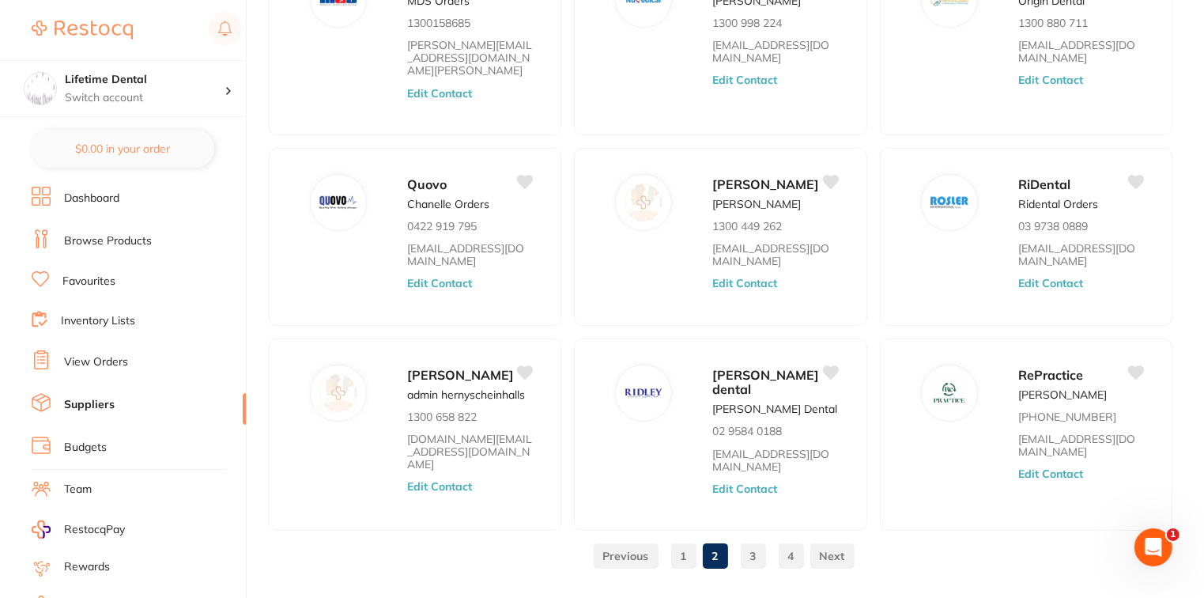
click at [751, 540] on link "3" at bounding box center [753, 556] width 25 height 32
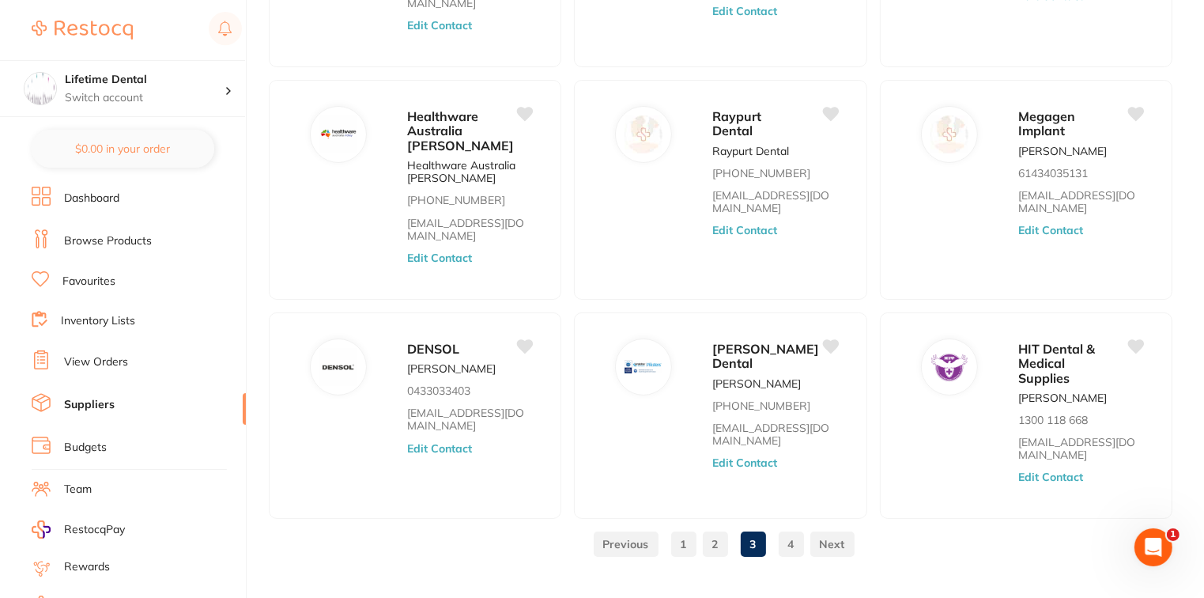
scroll to position [519, 0]
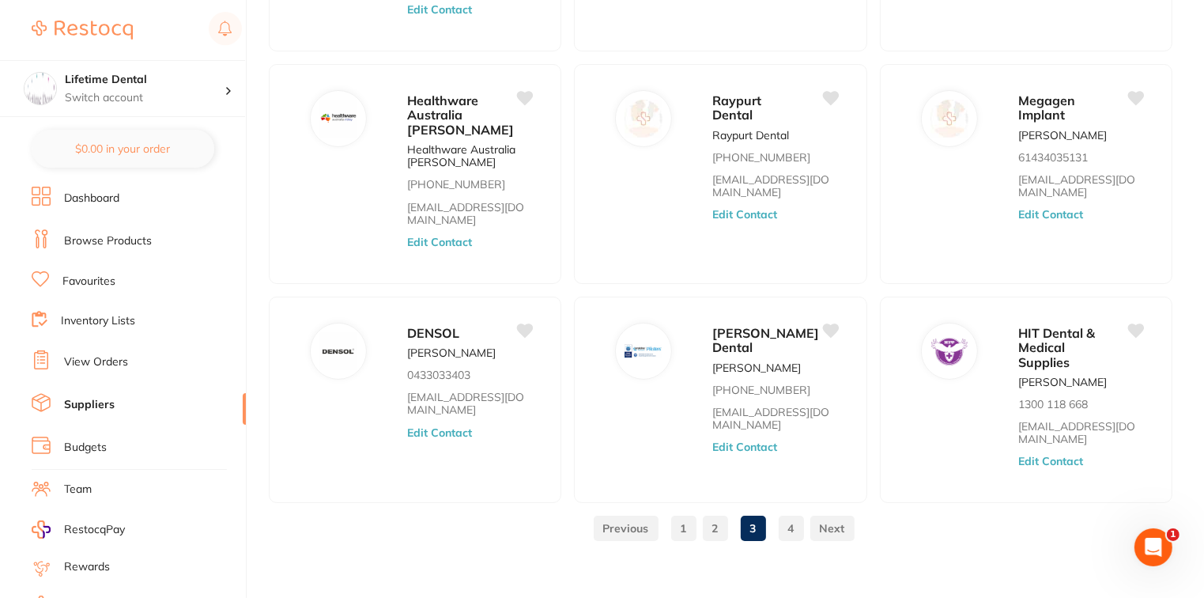
click at [791, 521] on link "4" at bounding box center [791, 528] width 25 height 32
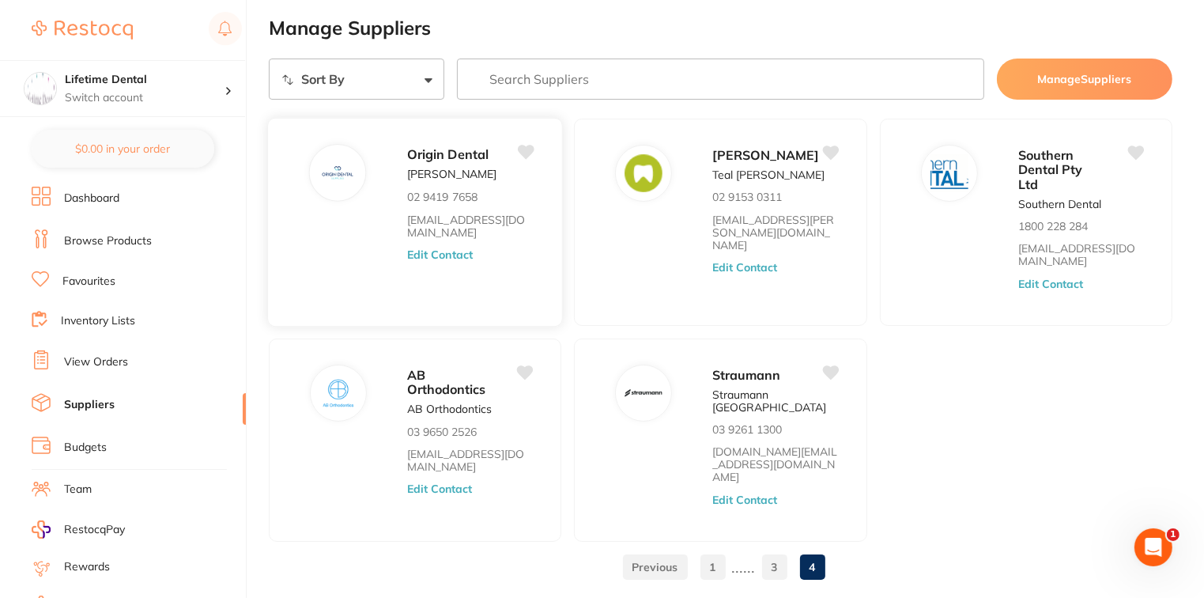
scroll to position [0, 0]
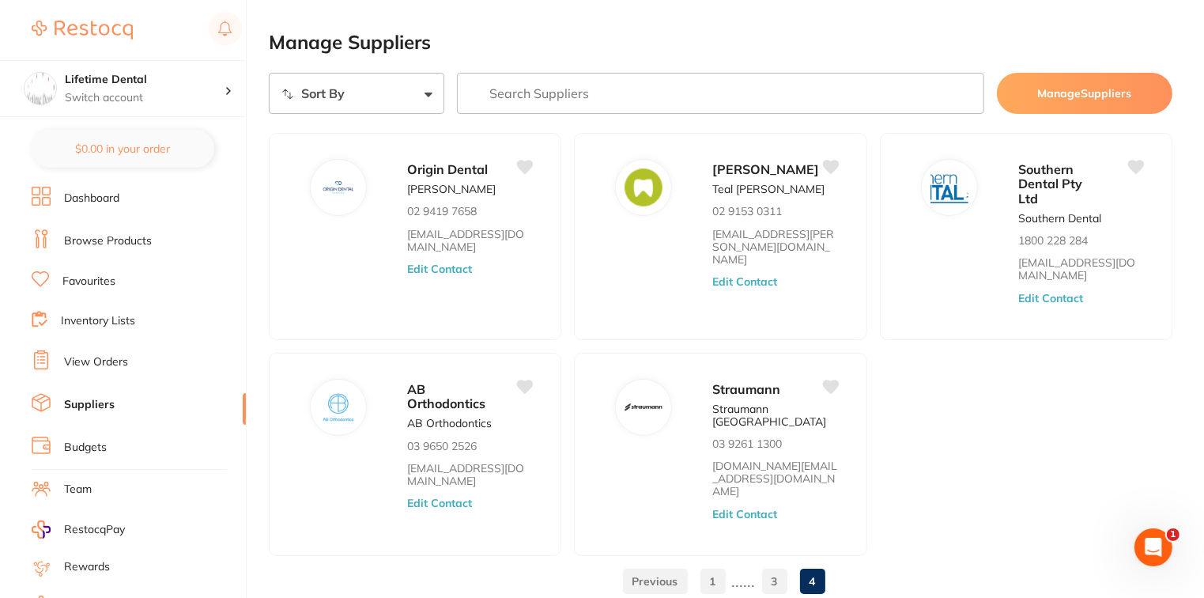
click at [777, 565] on link "3" at bounding box center [774, 581] width 25 height 32
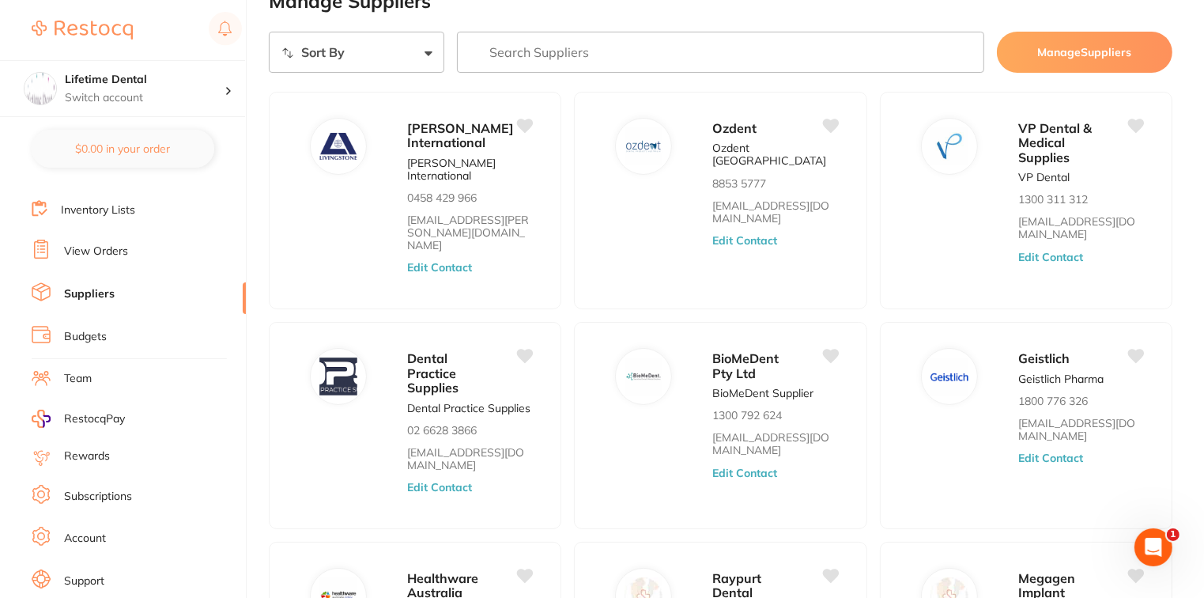
scroll to position [138, 0]
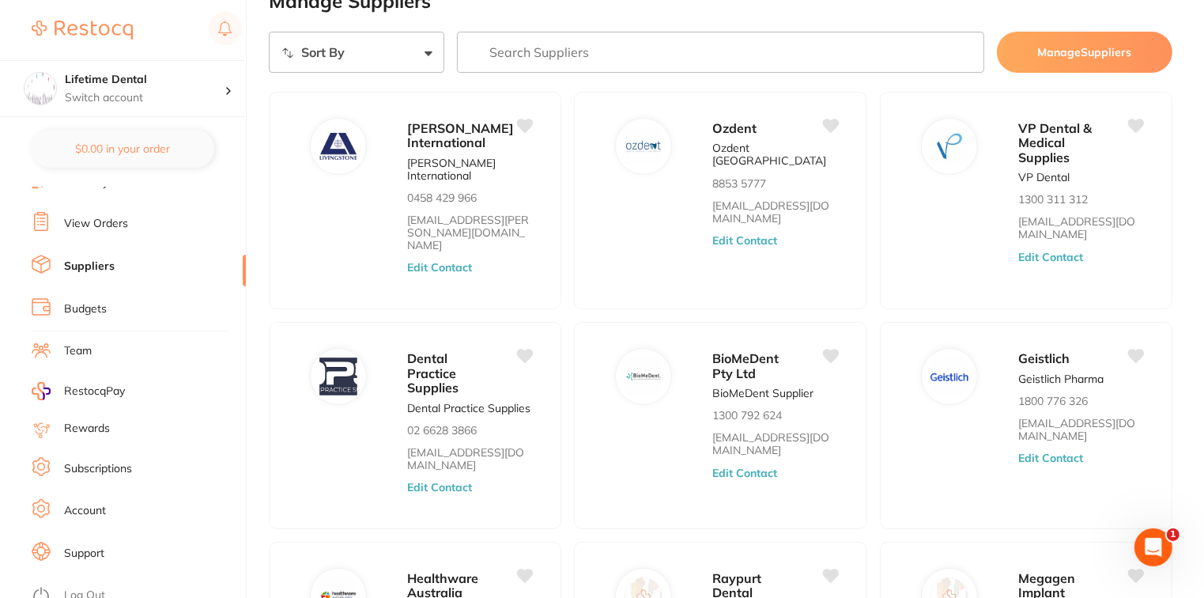
click at [101, 350] on li "Team" at bounding box center [139, 351] width 214 height 24
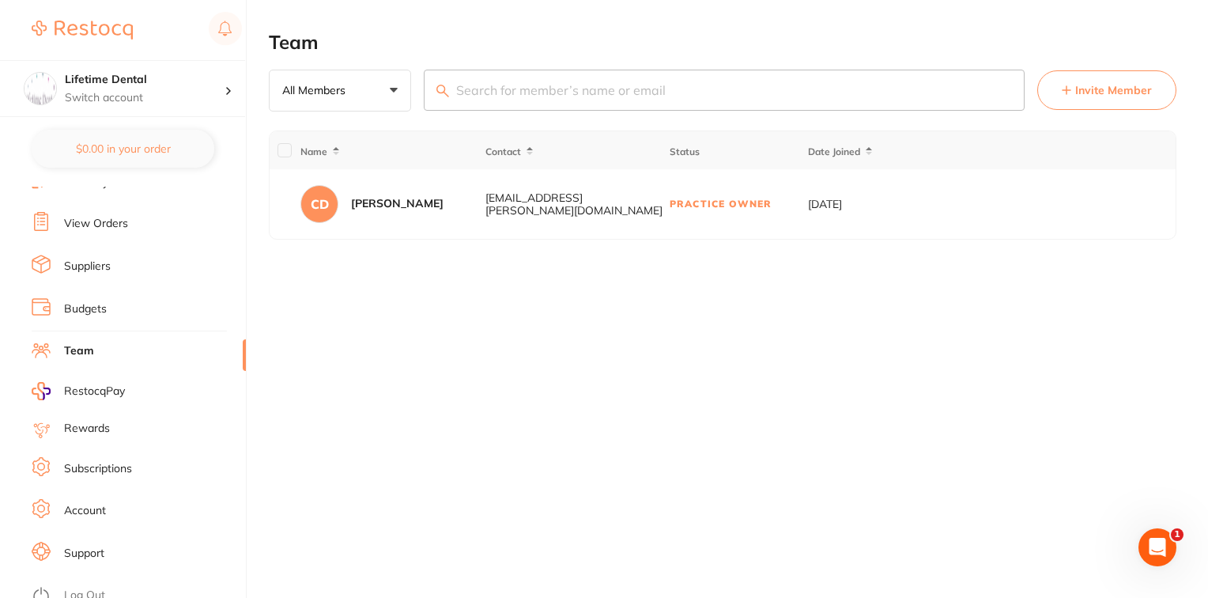
click at [89, 384] on span "RestocqPay" at bounding box center [94, 392] width 61 height 16
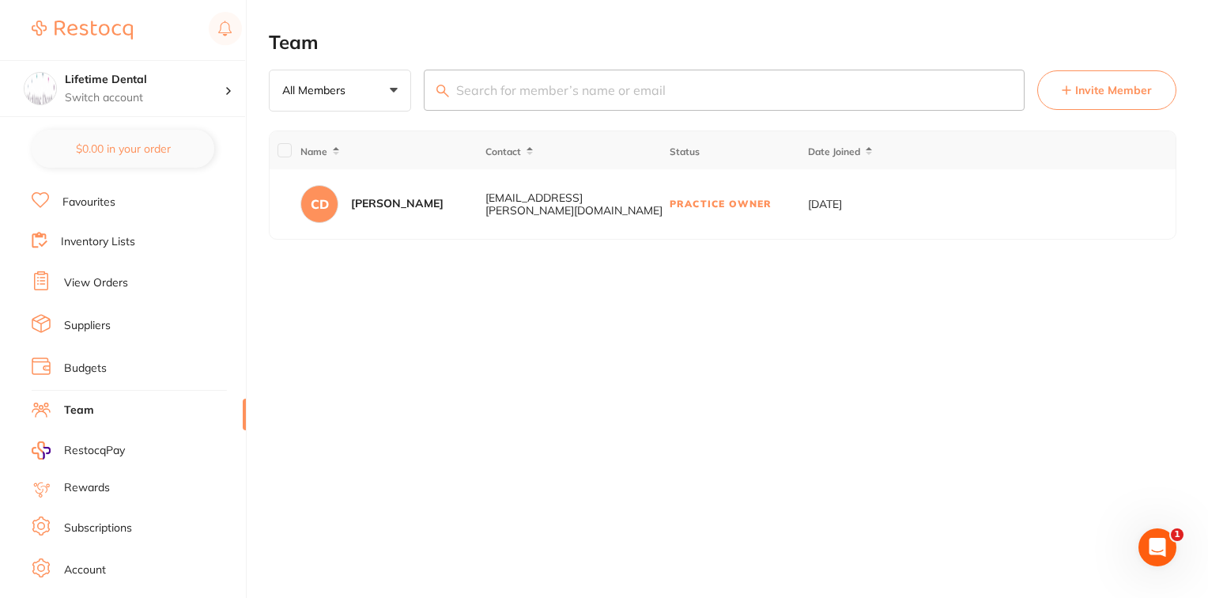
scroll to position [138, 0]
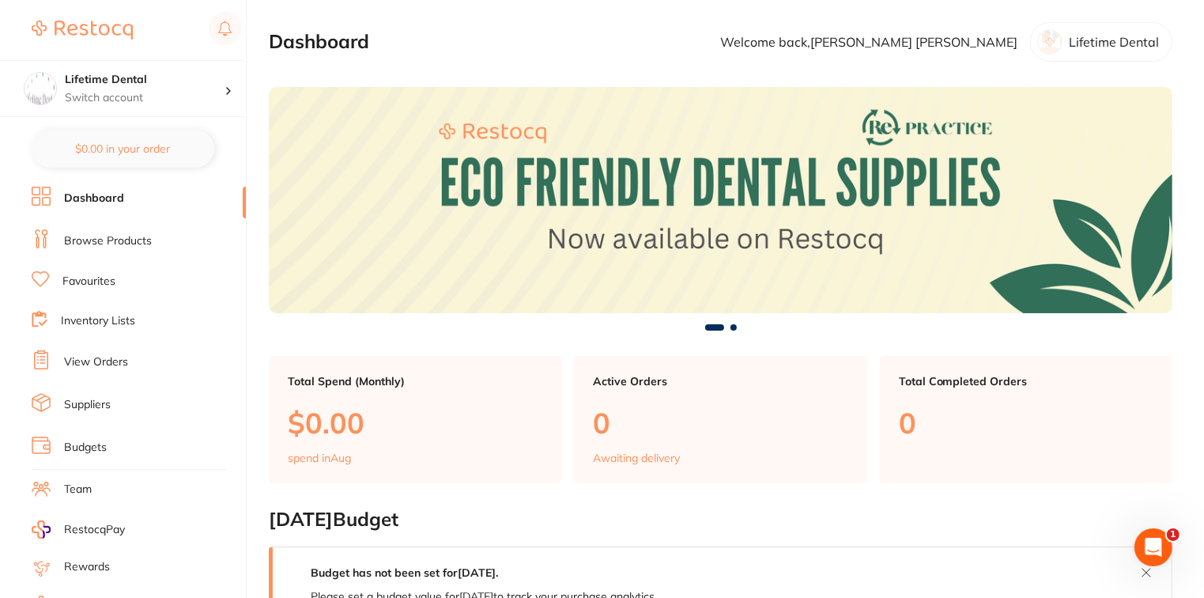
click at [111, 239] on link "Browse Products" at bounding box center [108, 241] width 88 height 16
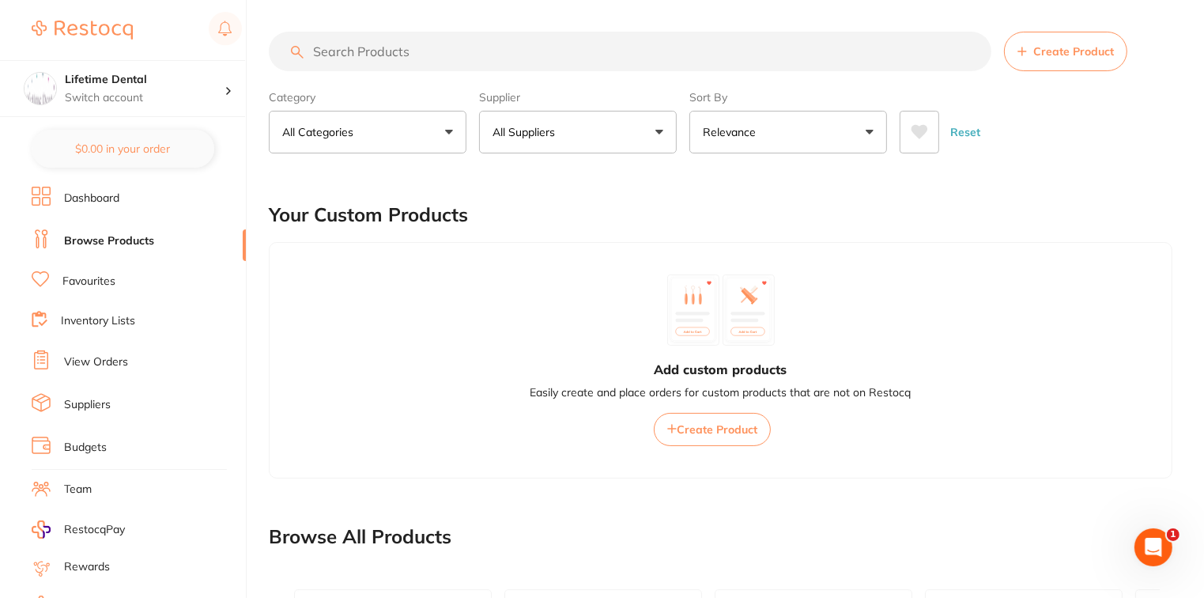
click at [353, 59] on input "search" at bounding box center [630, 52] width 723 height 40
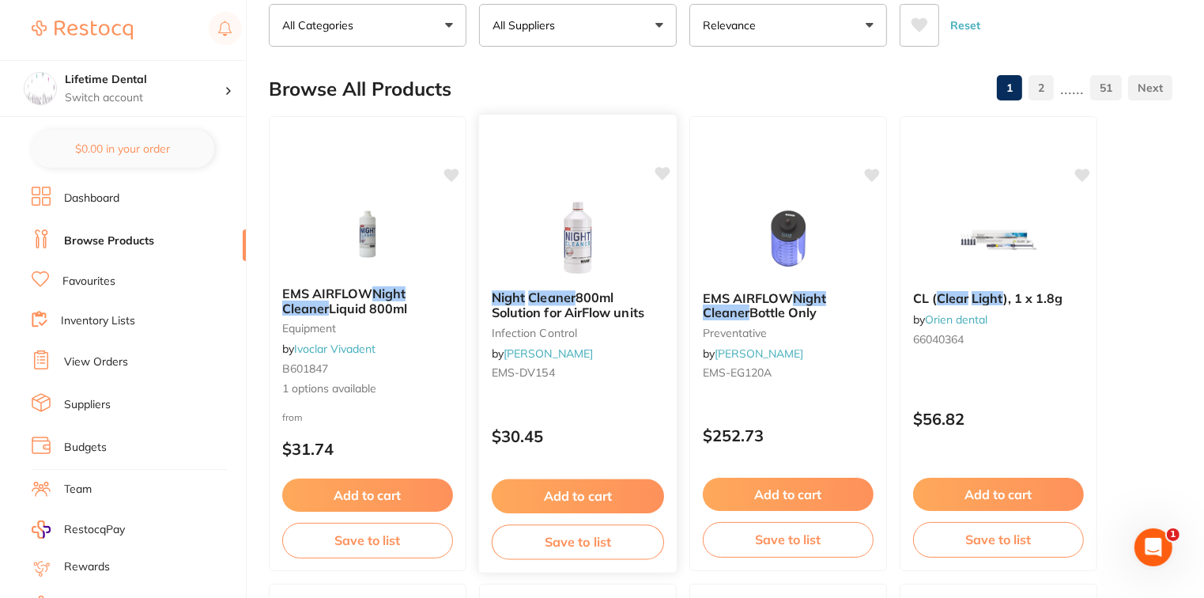
scroll to position [79, 0]
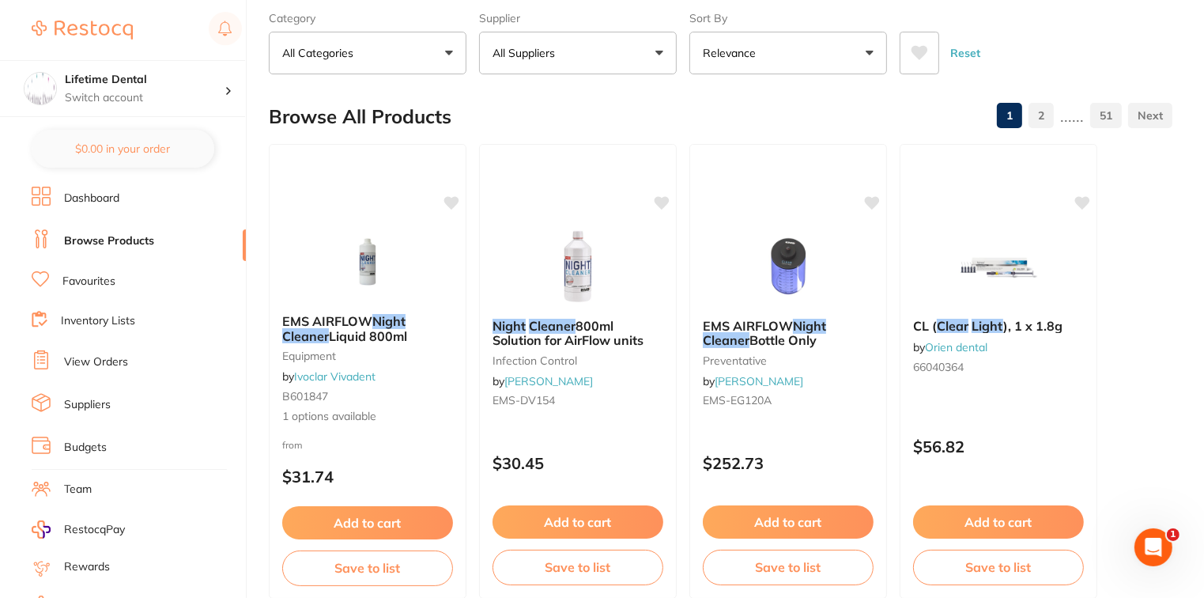
type input "night cleaner"
